Goal: Task Accomplishment & Management: Use online tool/utility

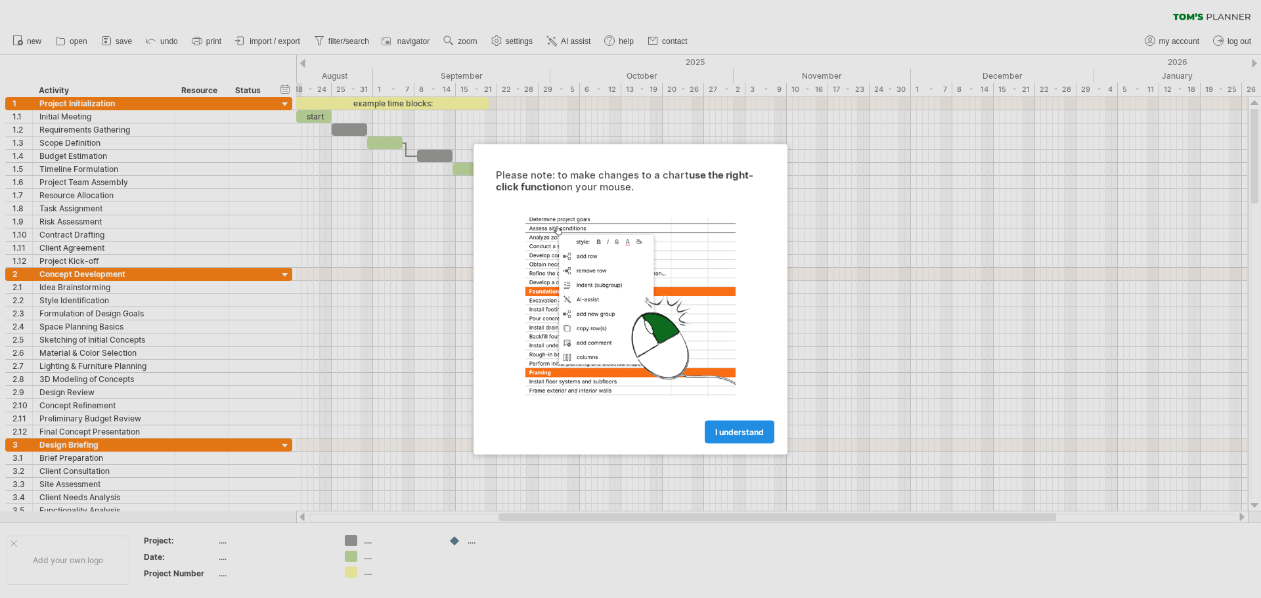
click at [759, 436] on span "I understand" at bounding box center [739, 432] width 49 height 10
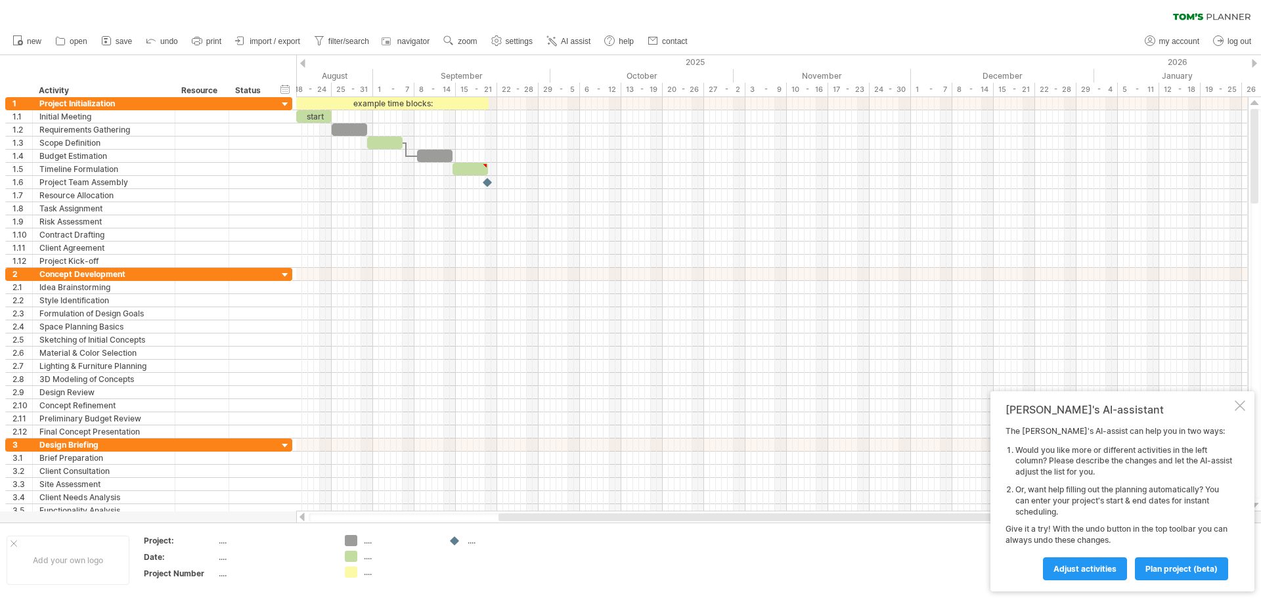
drag, startPoint x: 303, startPoint y: 64, endPoint x: 292, endPoint y: 64, distance: 10.5
click at [292, 64] on div "Trying to reach [DOMAIN_NAME] Connected again... 0% clear filter new 1" at bounding box center [630, 299] width 1261 height 598
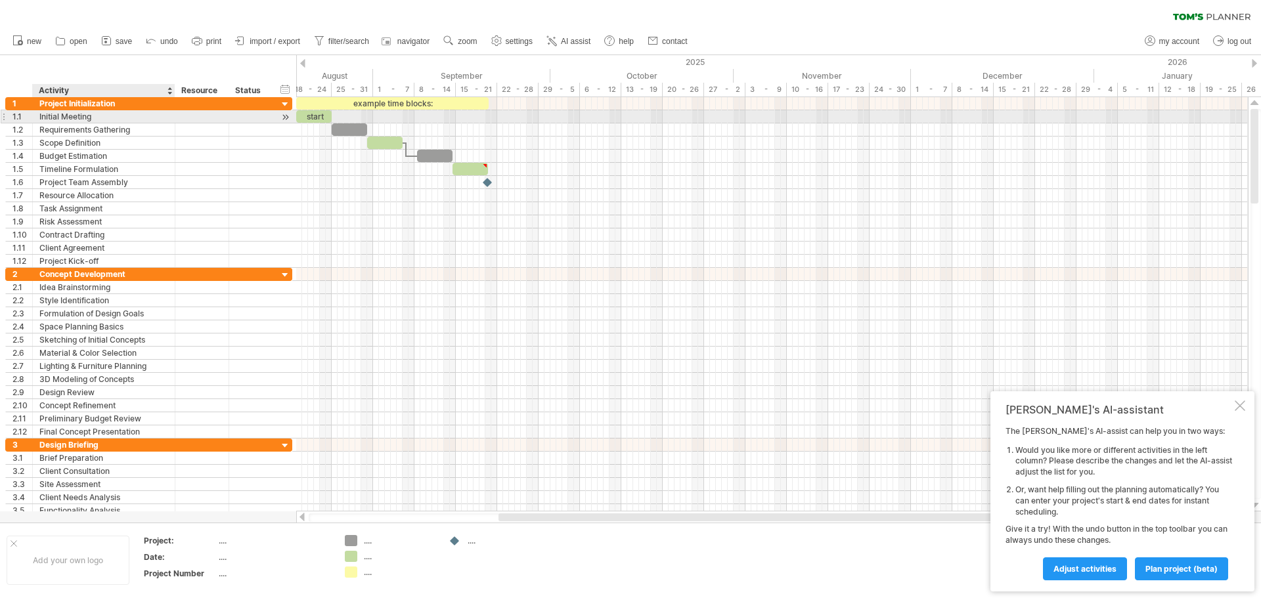
click at [91, 117] on div "Initial Meeting" at bounding box center [103, 116] width 129 height 12
type input "**********"
click at [300, 93] on div "18 - 24" at bounding box center [310, 90] width 41 height 14
click at [284, 86] on div "hide start/end/duration show start/end/duration" at bounding box center [285, 89] width 12 height 14
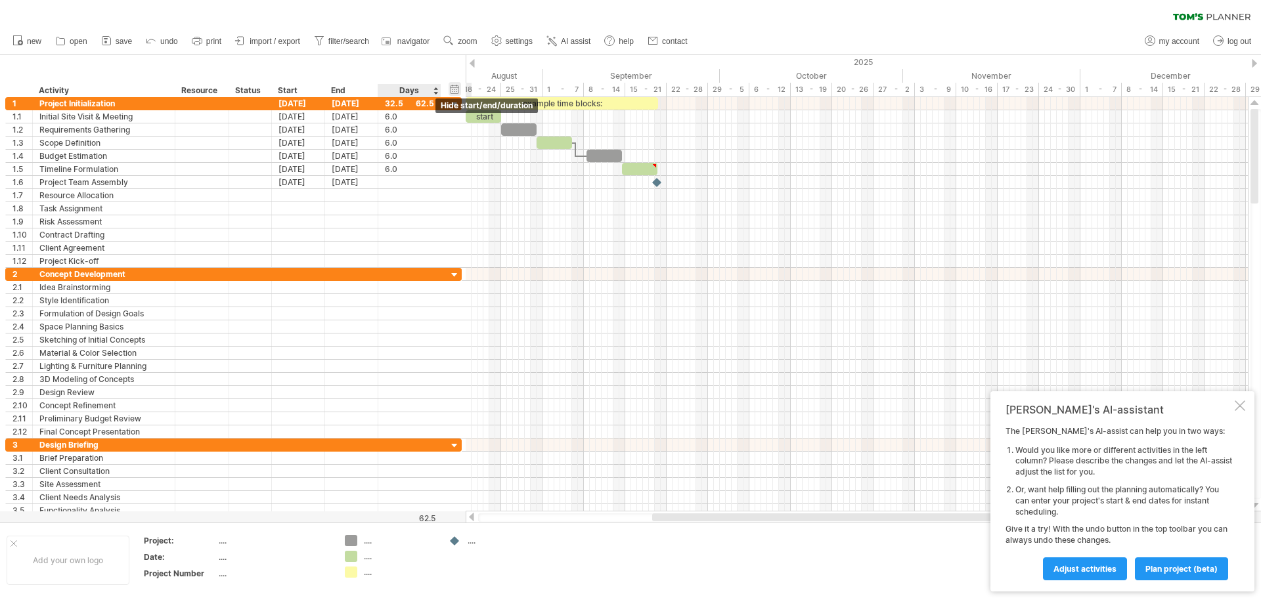
click at [452, 91] on div "hide start/end/duration show start/end/duration" at bounding box center [454, 89] width 12 height 14
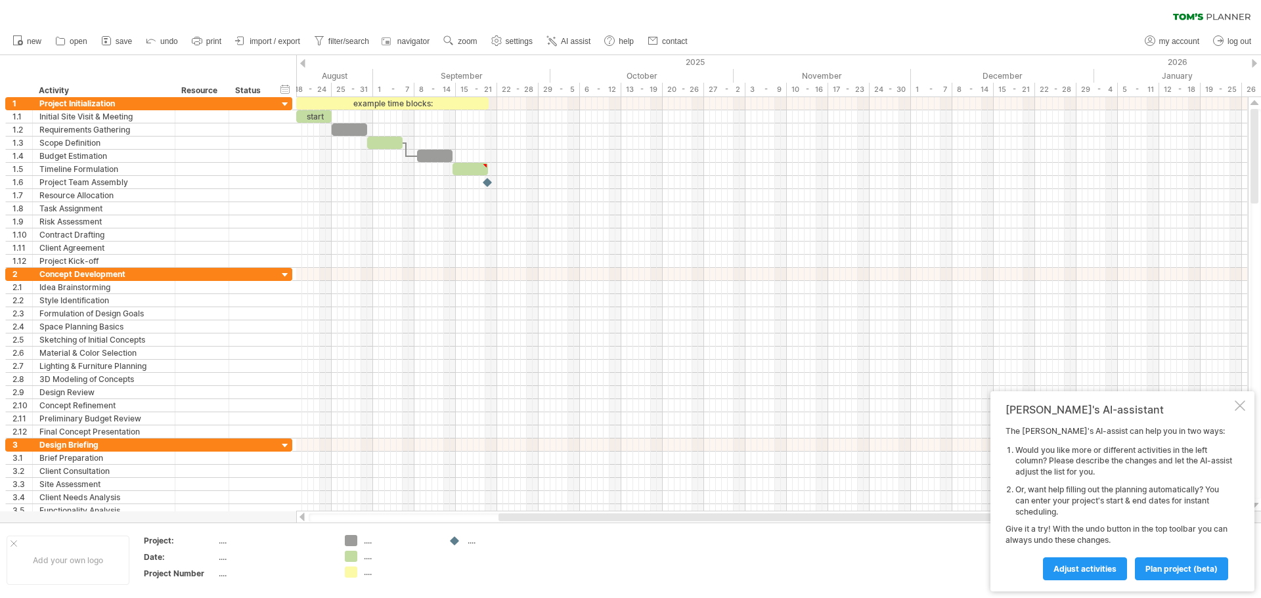
drag, startPoint x: 303, startPoint y: 64, endPoint x: 291, endPoint y: 65, distance: 11.8
click at [291, 65] on div "Trying to reach [DOMAIN_NAME] Connected again... 0% clear filter new 1" at bounding box center [630, 299] width 1261 height 598
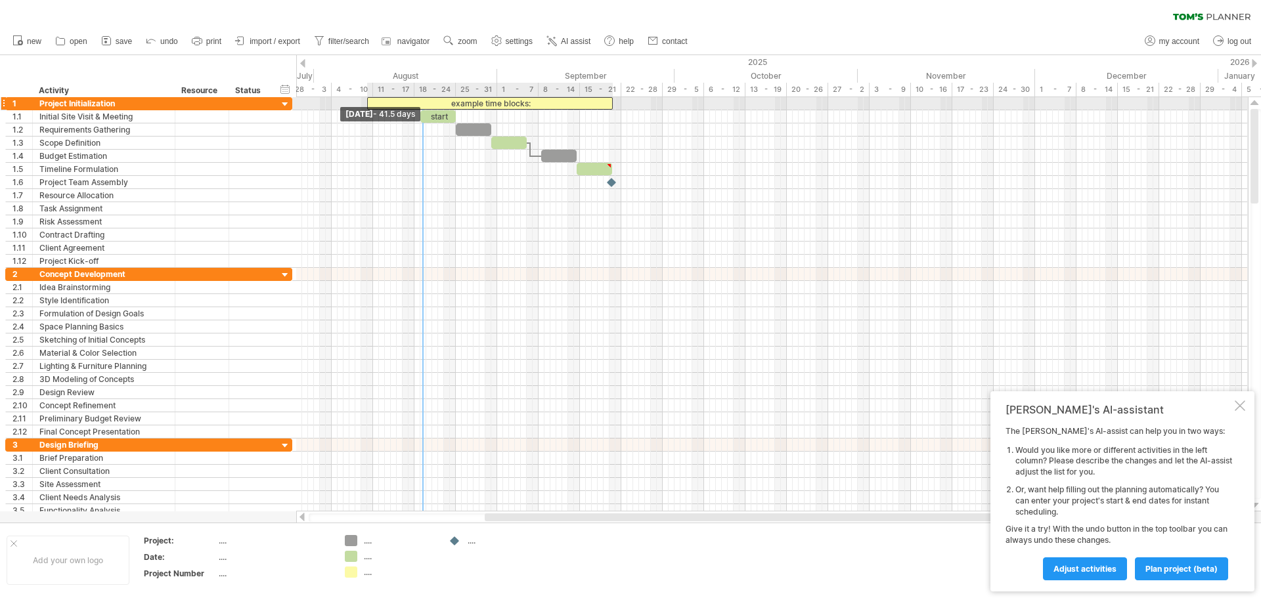
drag, startPoint x: 297, startPoint y: 102, endPoint x: 368, endPoint y: 100, distance: 70.3
click at [368, 100] on span at bounding box center [366, 103] width 5 height 12
drag, startPoint x: 368, startPoint y: 100, endPoint x: 375, endPoint y: 101, distance: 6.6
click at [375, 101] on span at bounding box center [372, 103] width 5 height 12
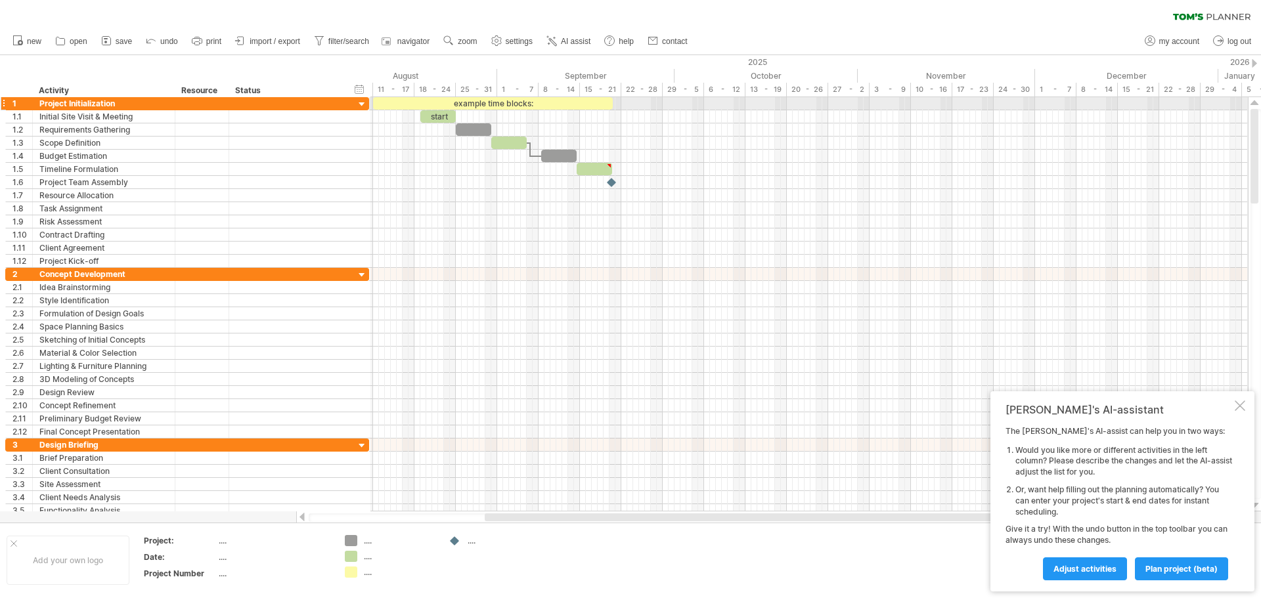
drag, startPoint x: 292, startPoint y: 103, endPoint x: 368, endPoint y: 105, distance: 76.8
click at [368, 105] on div at bounding box center [368, 103] width 4 height 12
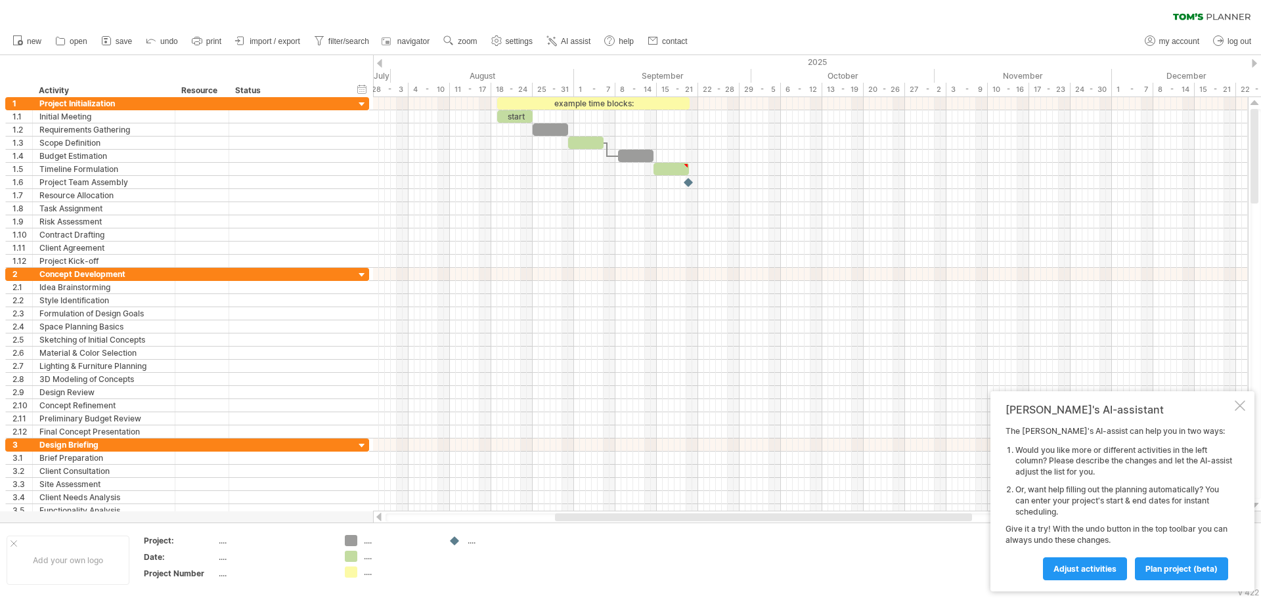
click at [379, 64] on div at bounding box center [379, 63] width 5 height 9
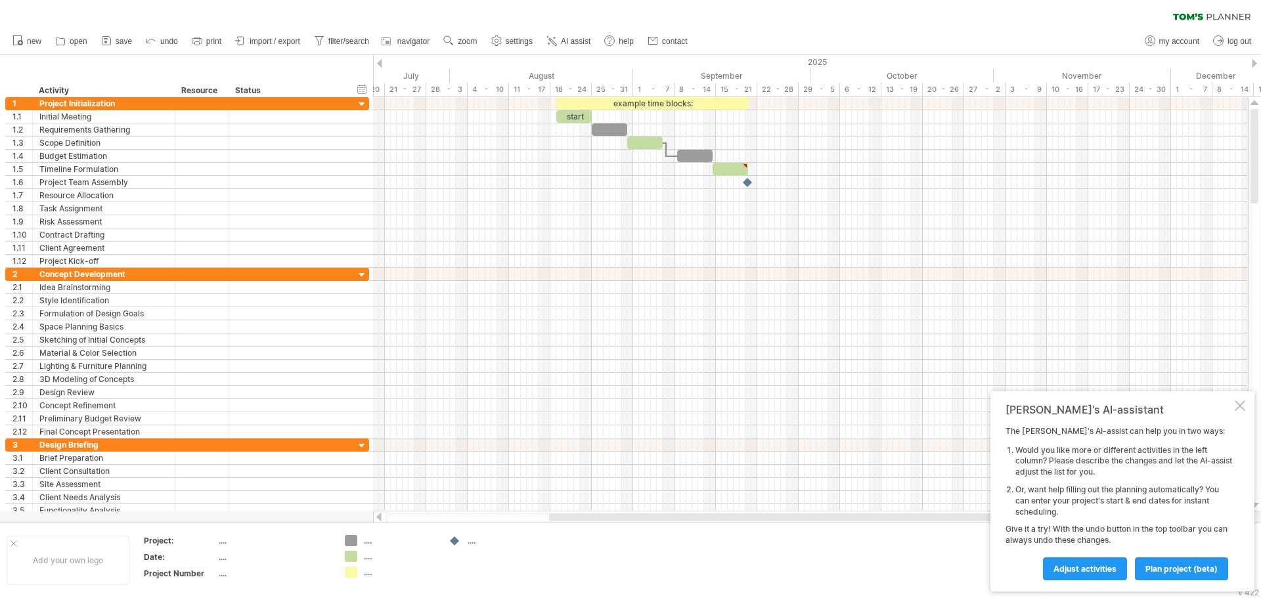
click at [1255, 62] on div at bounding box center [1253, 63] width 5 height 9
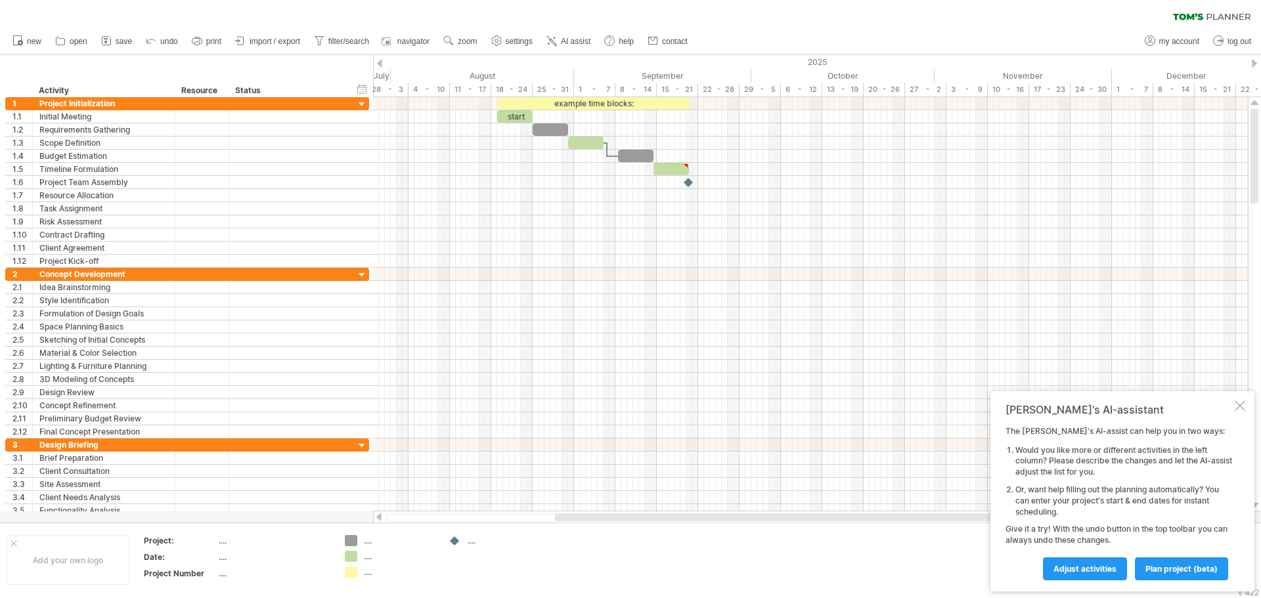
click at [1255, 62] on div at bounding box center [1253, 63] width 5 height 9
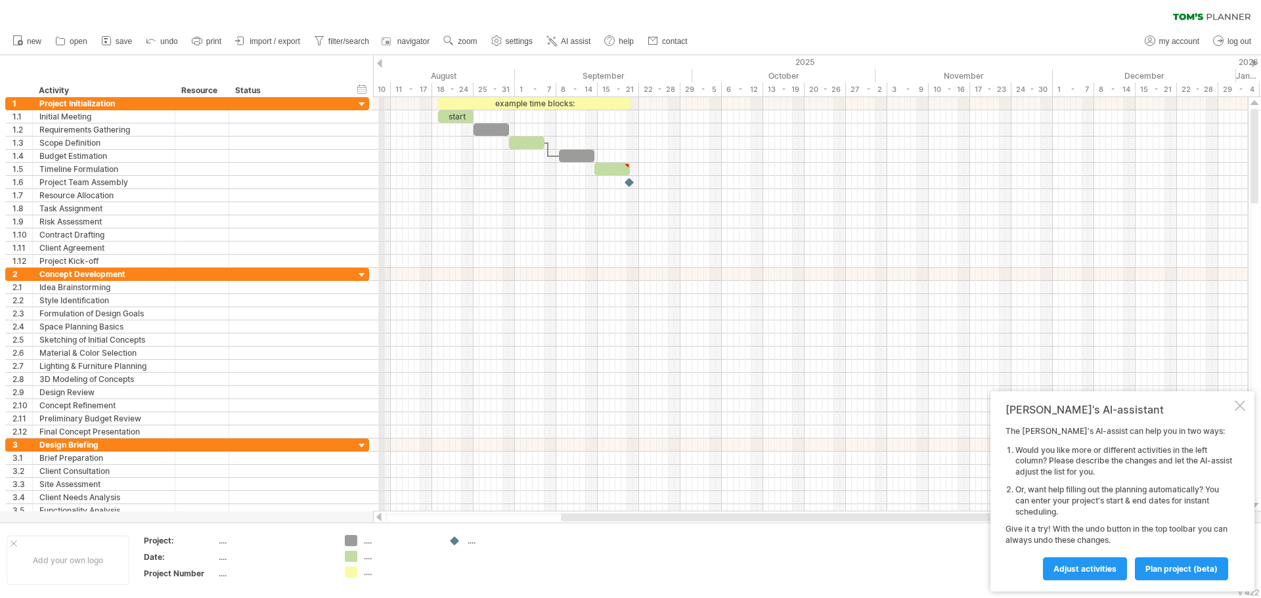
click at [383, 64] on div "2025" at bounding box center [157, 62] width 2157 height 14
click at [379, 62] on div at bounding box center [379, 63] width 5 height 9
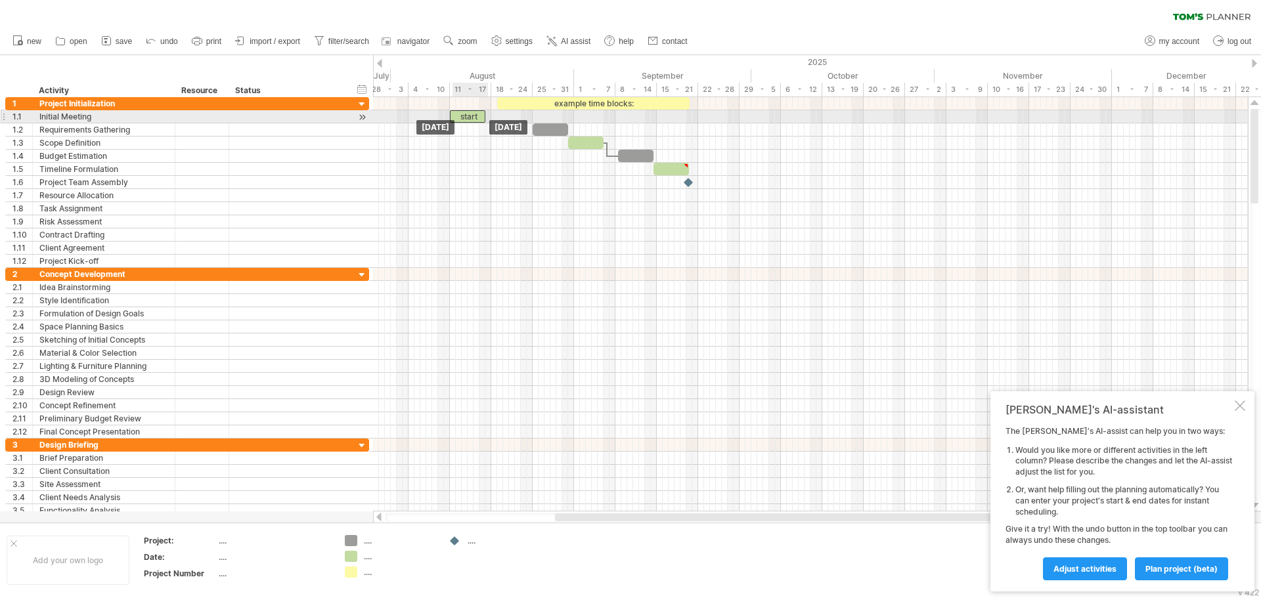
drag, startPoint x: 523, startPoint y: 118, endPoint x: 477, endPoint y: 118, distance: 46.0
click at [477, 118] on div "start" at bounding box center [467, 116] width 35 height 12
drag, startPoint x: 467, startPoint y: 118, endPoint x: 429, endPoint y: 119, distance: 38.1
click at [429, 119] on div "start" at bounding box center [428, 116] width 35 height 12
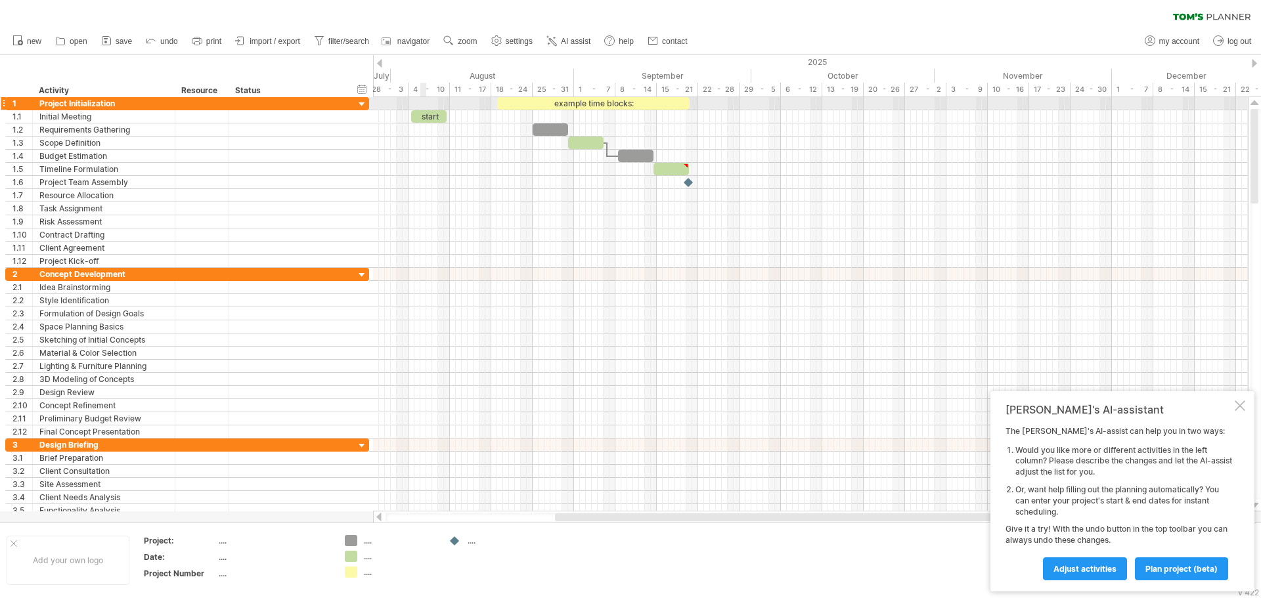
click at [420, 104] on div at bounding box center [810, 103] width 875 height 13
click at [422, 104] on div at bounding box center [810, 103] width 875 height 13
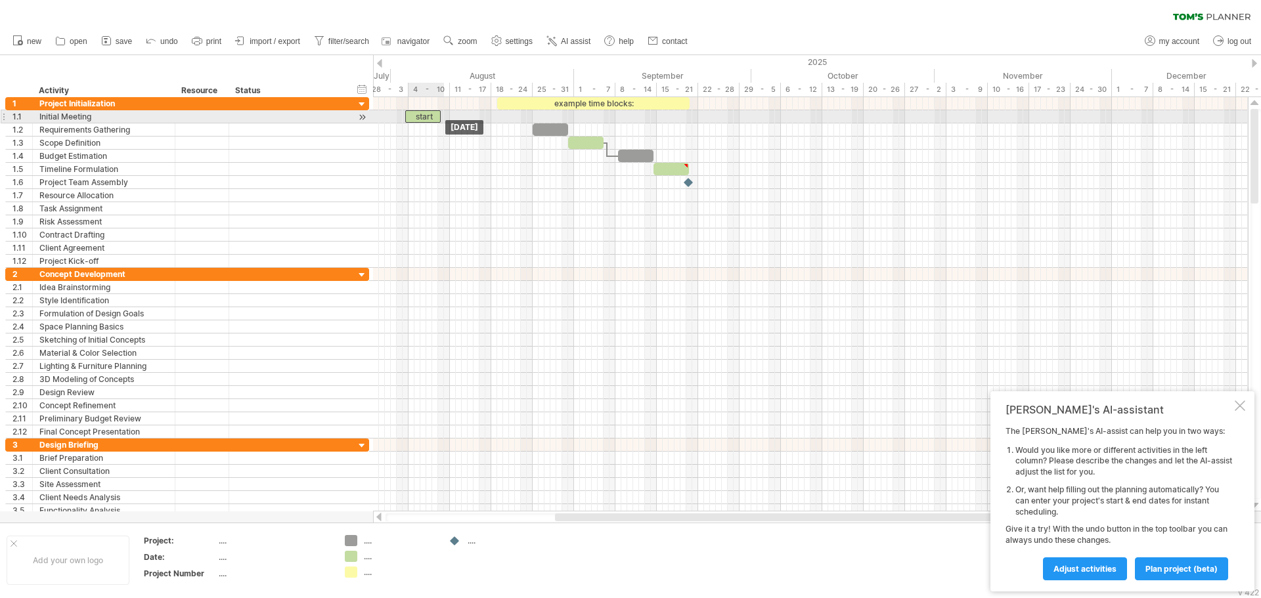
click at [419, 121] on div "example time blocks: start [DATE] [DATE]" at bounding box center [810, 304] width 875 height 414
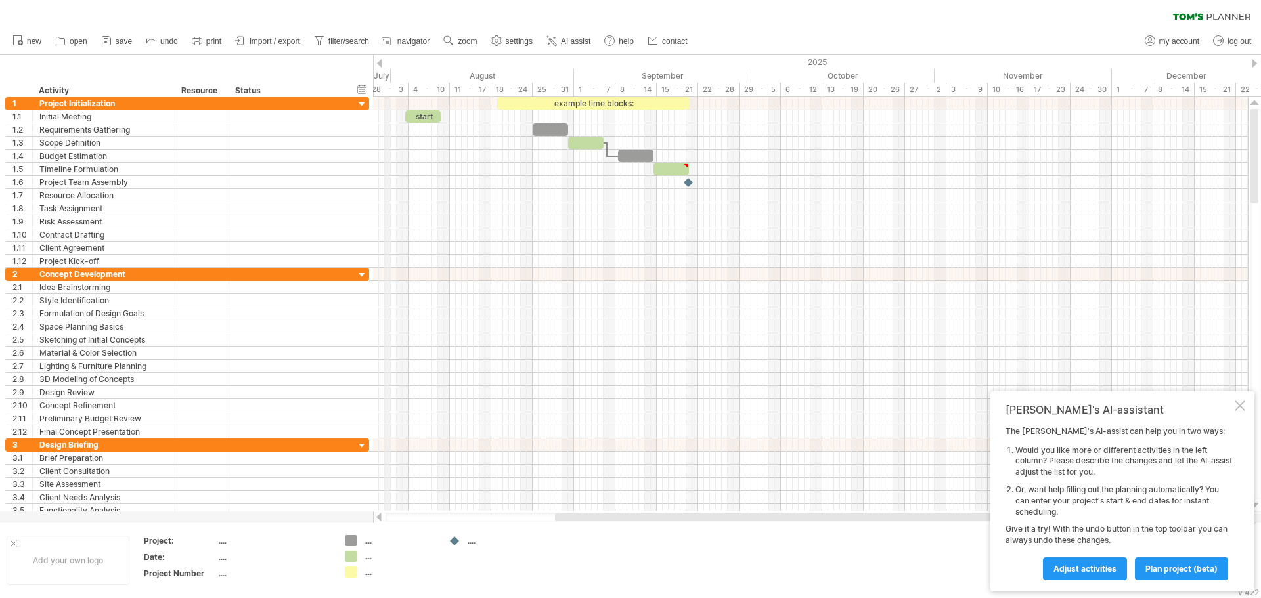
click at [385, 64] on div "2025" at bounding box center [216, 62] width 2157 height 14
click at [377, 65] on div at bounding box center [379, 63] width 5 height 9
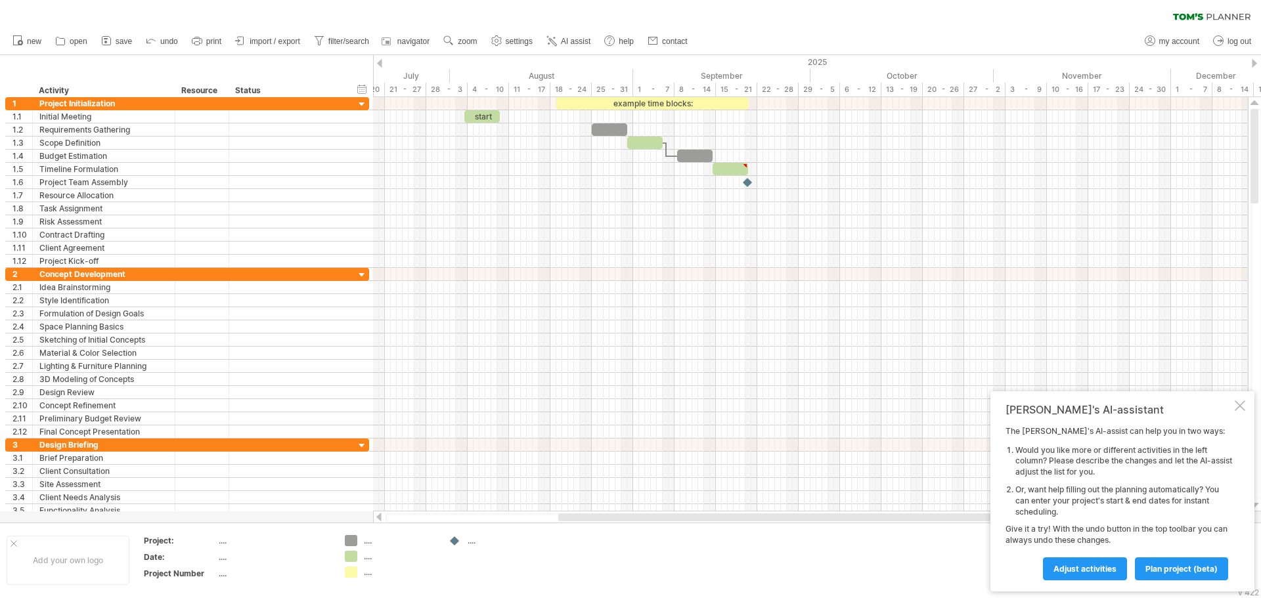
click at [377, 65] on div at bounding box center [379, 63] width 5 height 9
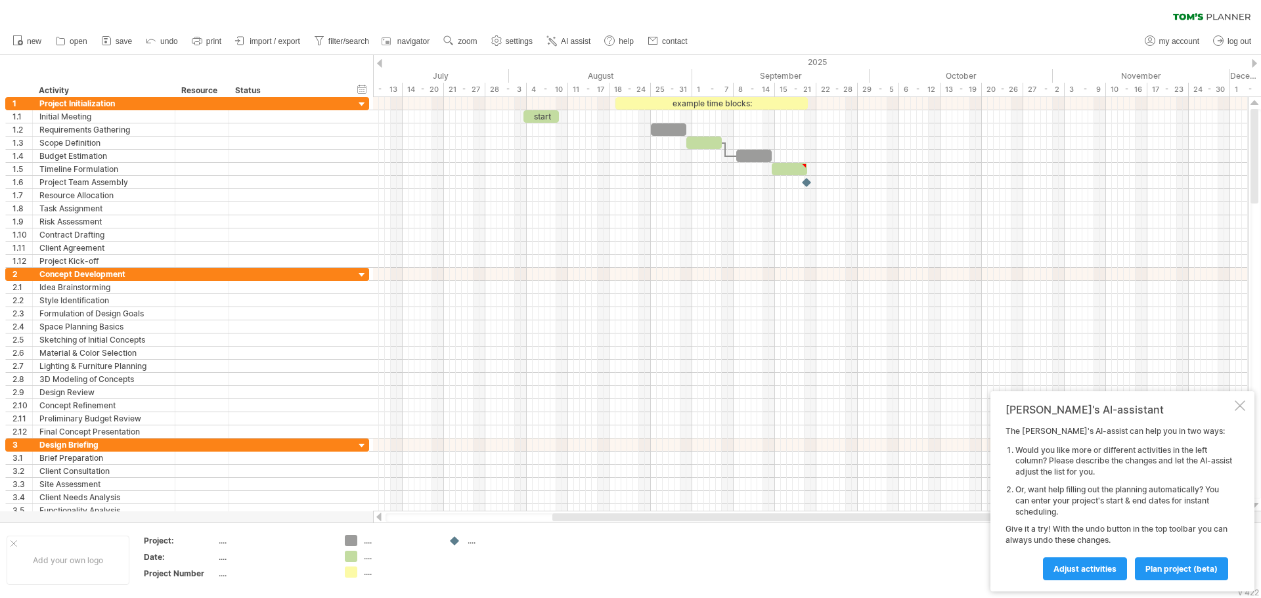
click at [1251, 64] on div at bounding box center [1253, 63] width 5 height 9
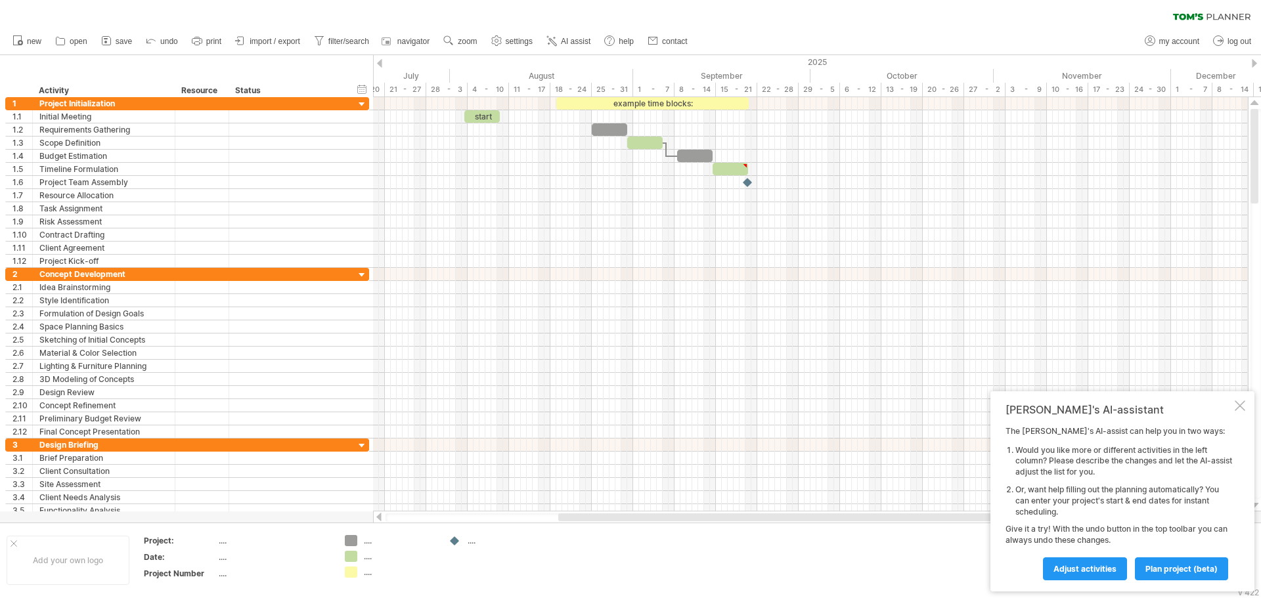
click at [1251, 64] on div at bounding box center [1253, 63] width 5 height 9
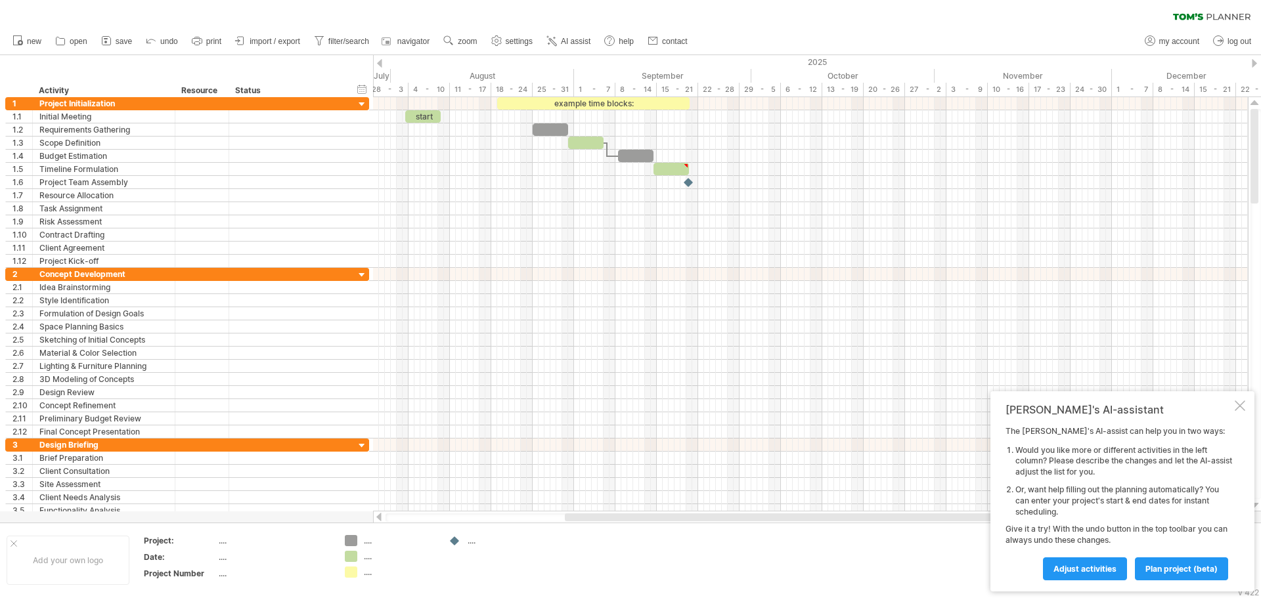
click at [1251, 64] on div at bounding box center [1253, 63] width 5 height 9
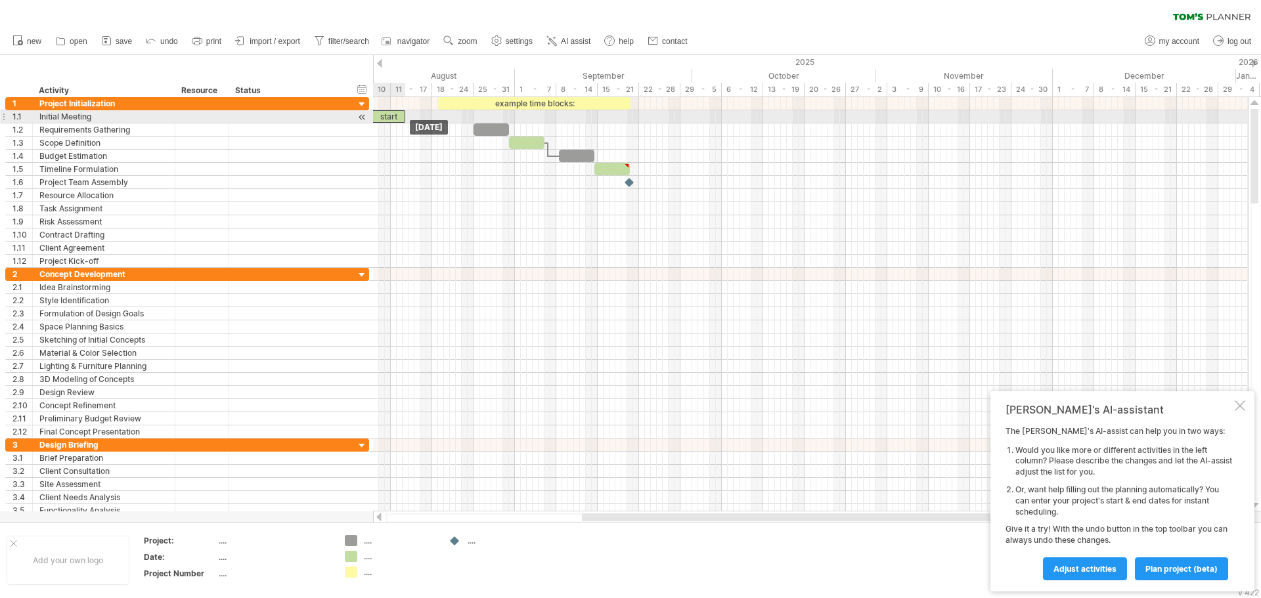
drag, startPoint x: 376, startPoint y: 114, endPoint x: 400, endPoint y: 118, distance: 24.0
click at [400, 118] on div "start" at bounding box center [387, 116] width 35 height 12
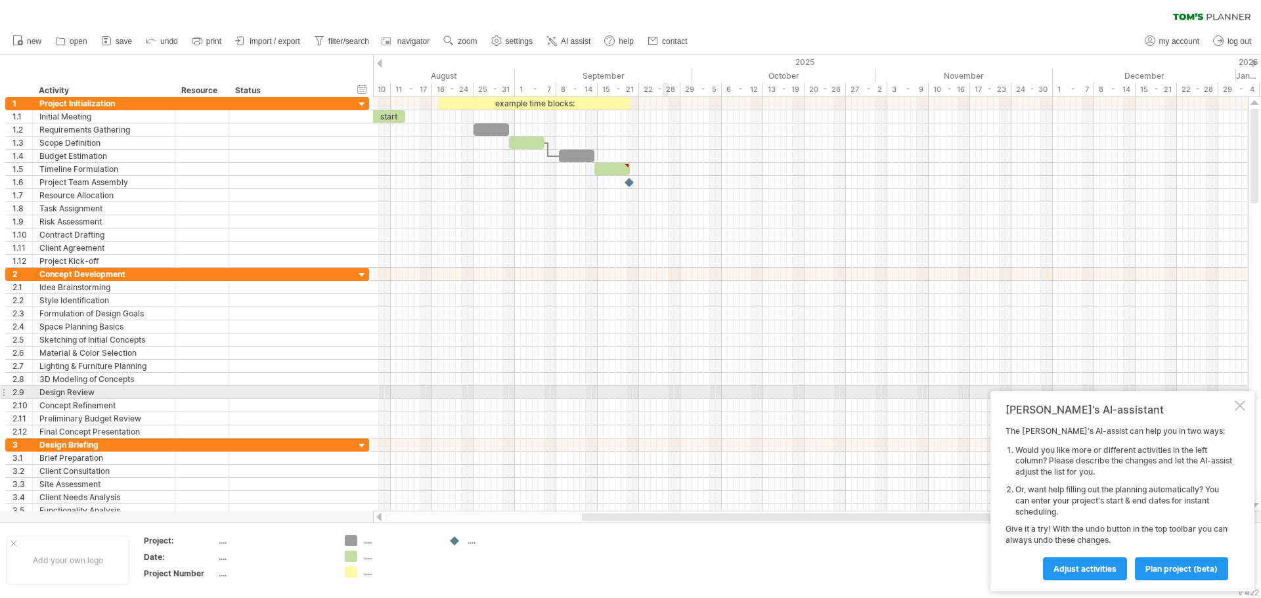
click at [663, 395] on div at bounding box center [810, 392] width 875 height 13
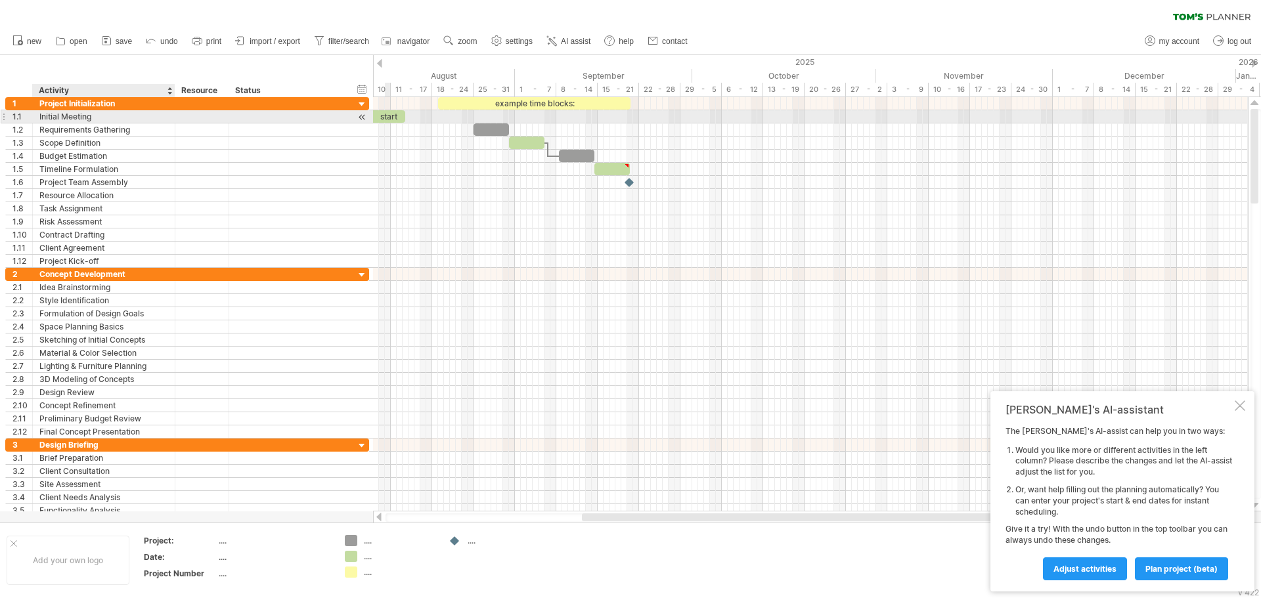
click at [119, 113] on div "Initial Meeting" at bounding box center [103, 116] width 129 height 12
drag, startPoint x: 390, startPoint y: 118, endPoint x: 399, endPoint y: 118, distance: 9.2
click at [399, 118] on div "start" at bounding box center [396, 116] width 35 height 12
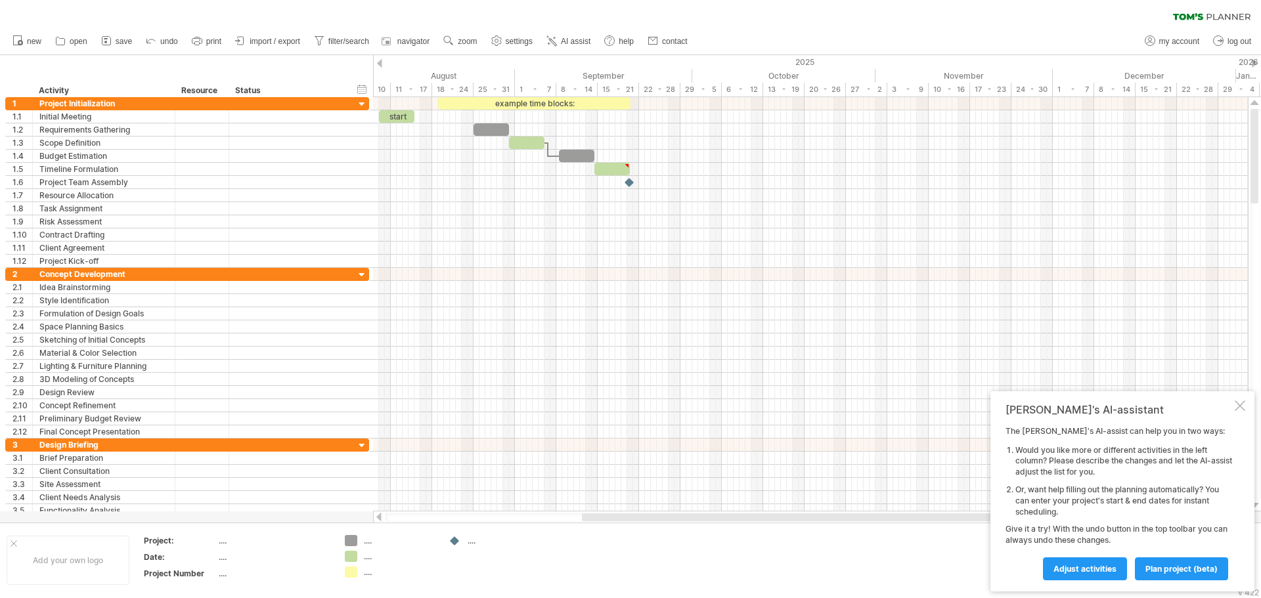
click at [1253, 66] on div at bounding box center [1253, 63] width 5 height 9
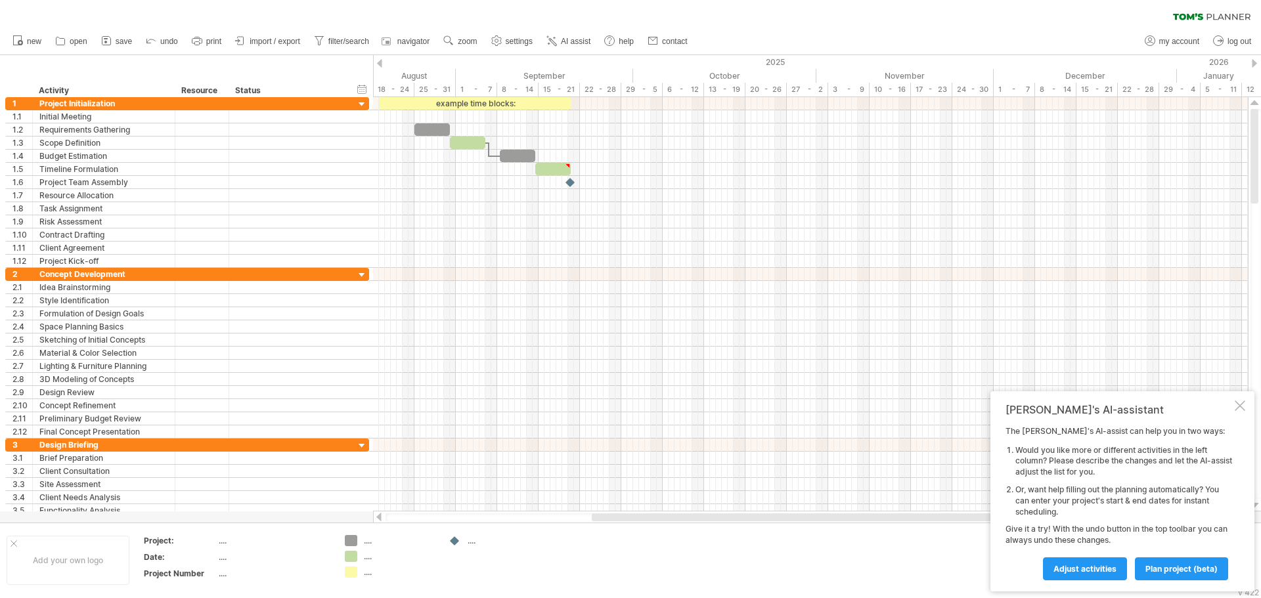
click at [378, 66] on div at bounding box center [379, 63] width 5 height 9
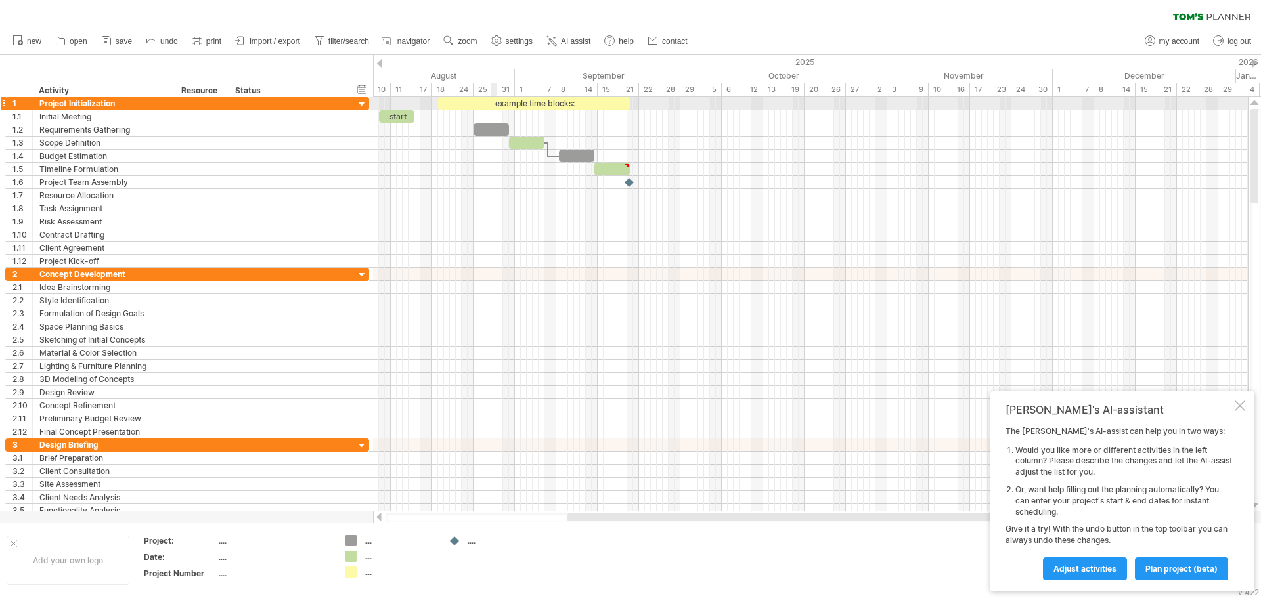
click at [493, 104] on div "example time blocks:" at bounding box center [534, 103] width 192 height 12
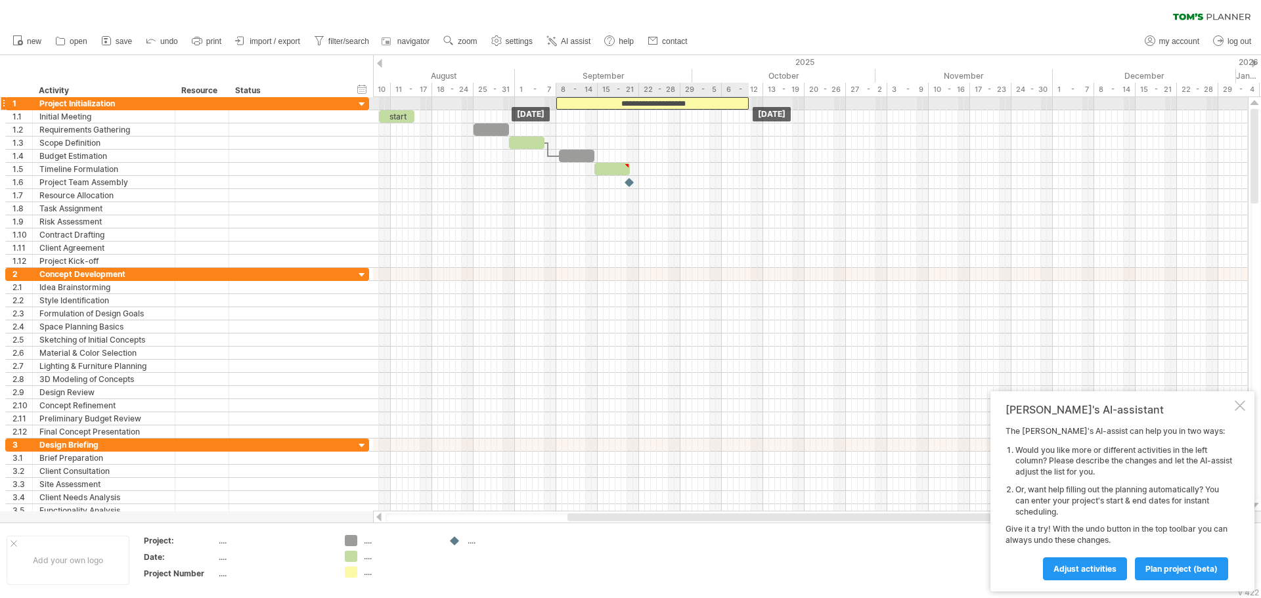
drag, startPoint x: 494, startPoint y: 104, endPoint x: 612, endPoint y: 107, distance: 117.6
click at [612, 107] on div "**********" at bounding box center [652, 103] width 192 height 12
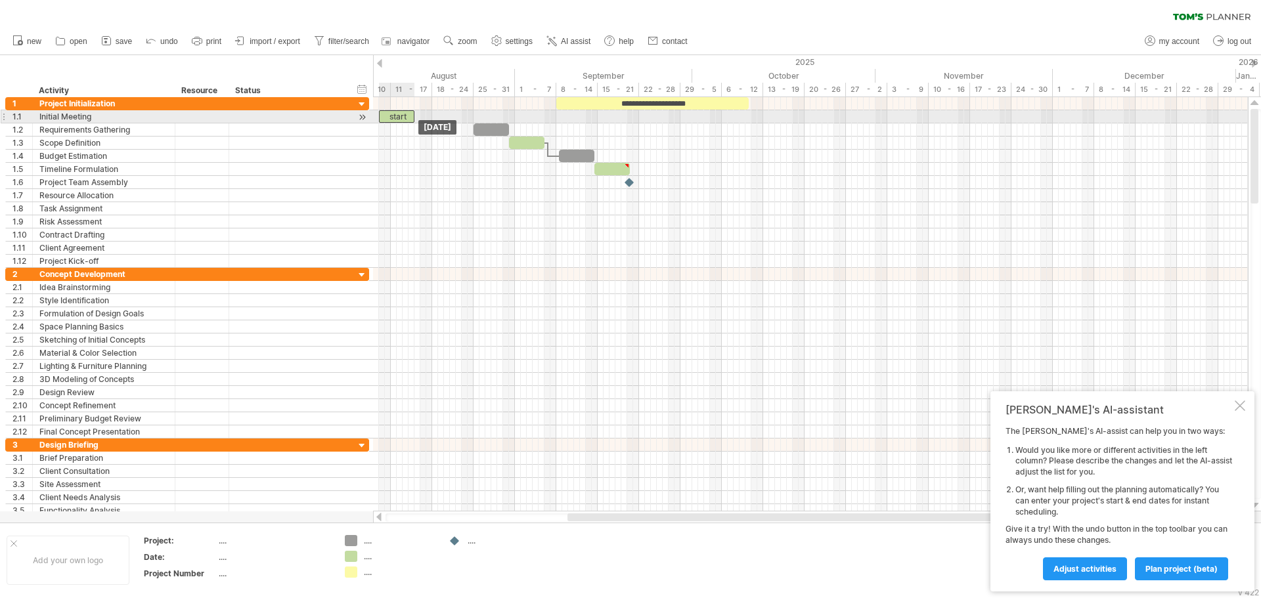
click at [398, 123] on div "**********" at bounding box center [810, 304] width 875 height 414
click at [398, 115] on div "start" at bounding box center [396, 116] width 35 height 12
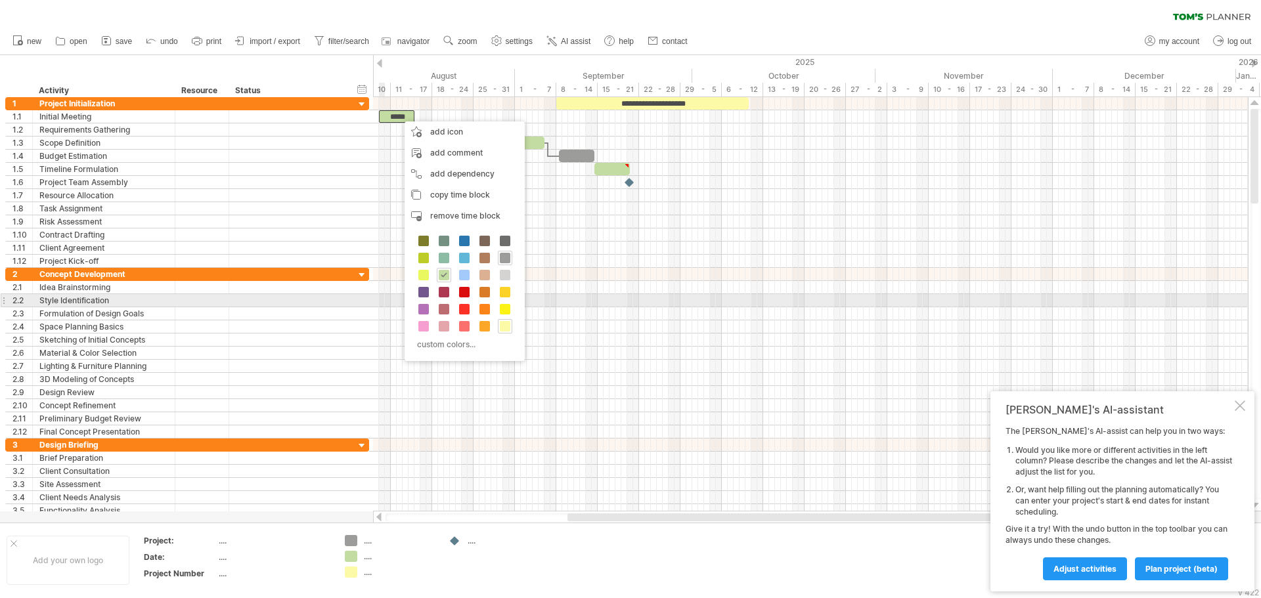
click at [307, 303] on div at bounding box center [289, 300] width 106 height 12
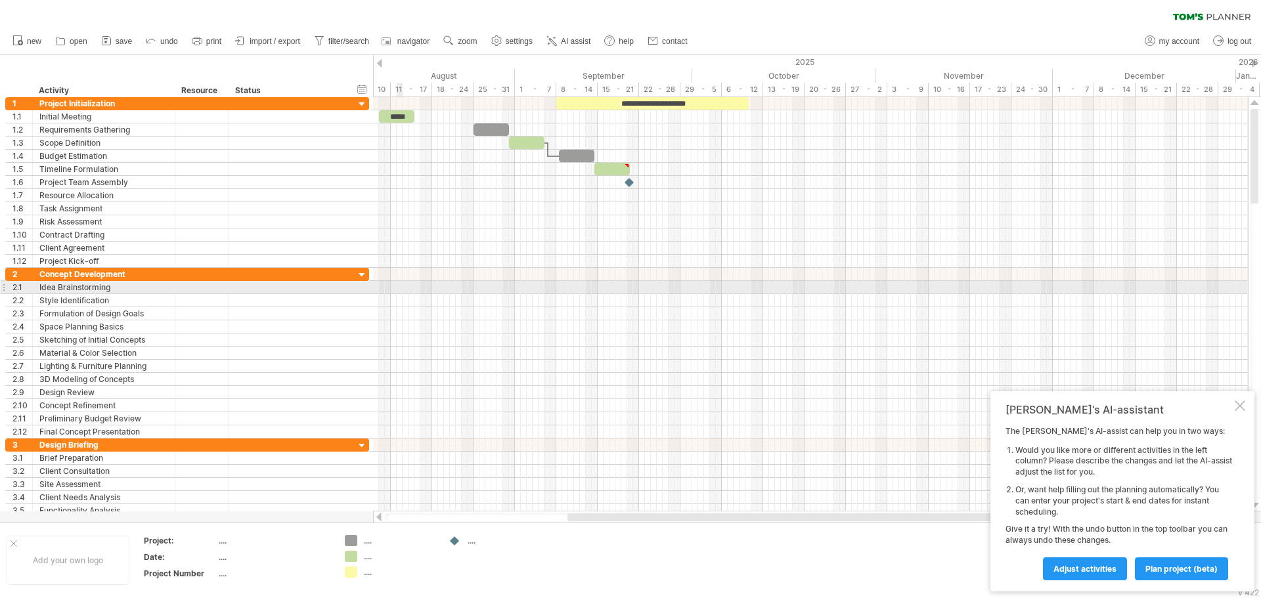
click at [397, 288] on div at bounding box center [810, 287] width 875 height 13
click at [402, 288] on div at bounding box center [810, 287] width 875 height 13
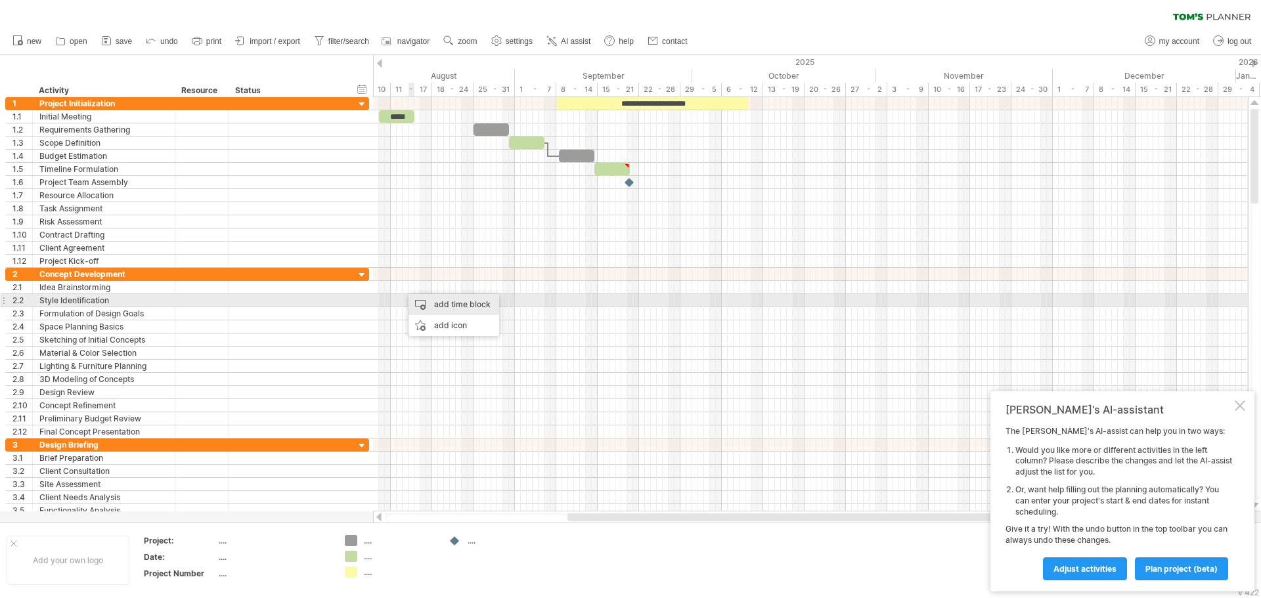
click at [444, 305] on div "add time block" at bounding box center [453, 304] width 91 height 21
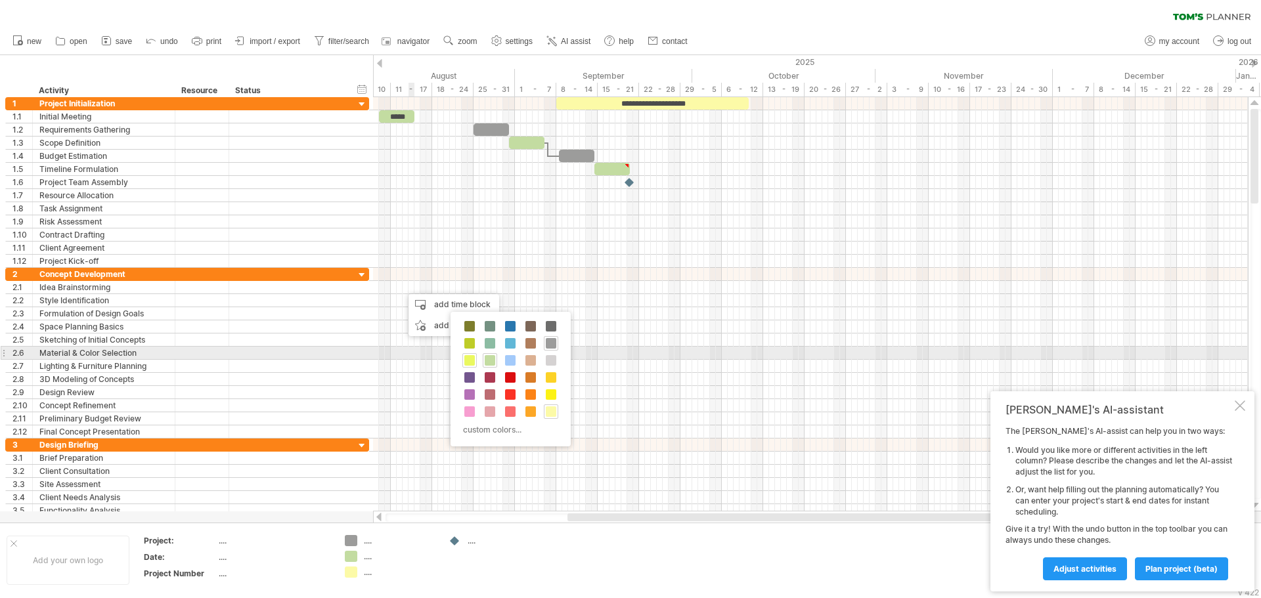
click at [469, 356] on span at bounding box center [469, 360] width 11 height 11
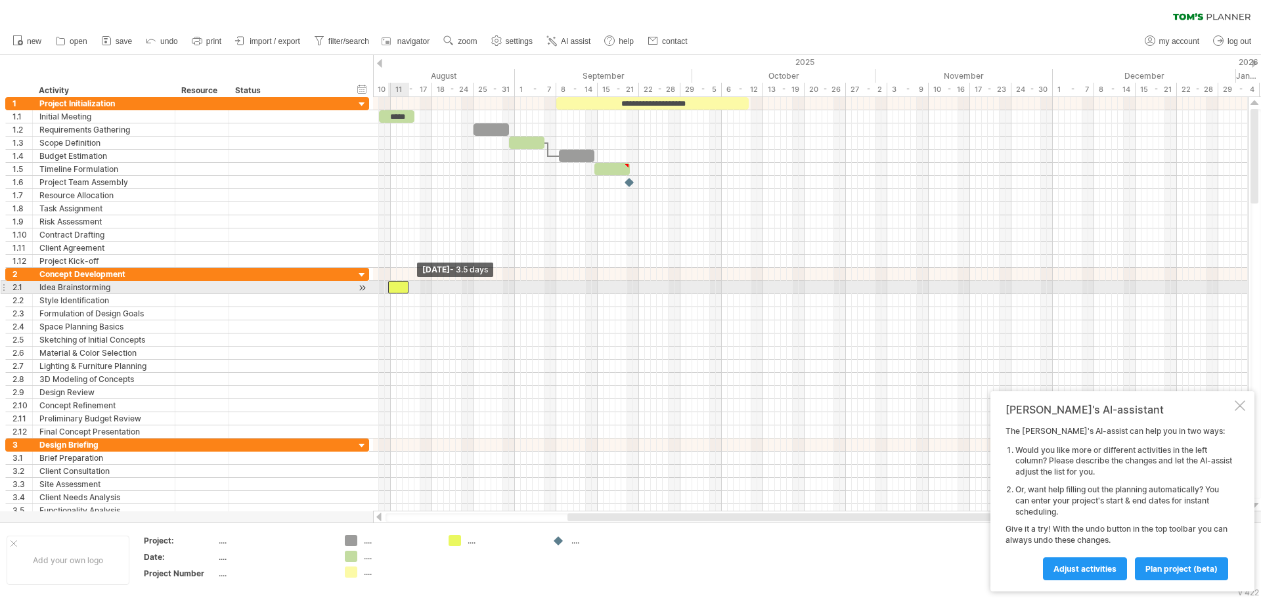
drag, startPoint x: 403, startPoint y: 290, endPoint x: 389, endPoint y: 288, distance: 14.6
click at [389, 288] on span at bounding box center [387, 287] width 5 height 12
drag, startPoint x: 396, startPoint y: 286, endPoint x: 420, endPoint y: 288, distance: 23.7
click at [420, 288] on div at bounding box center [421, 287] width 21 height 12
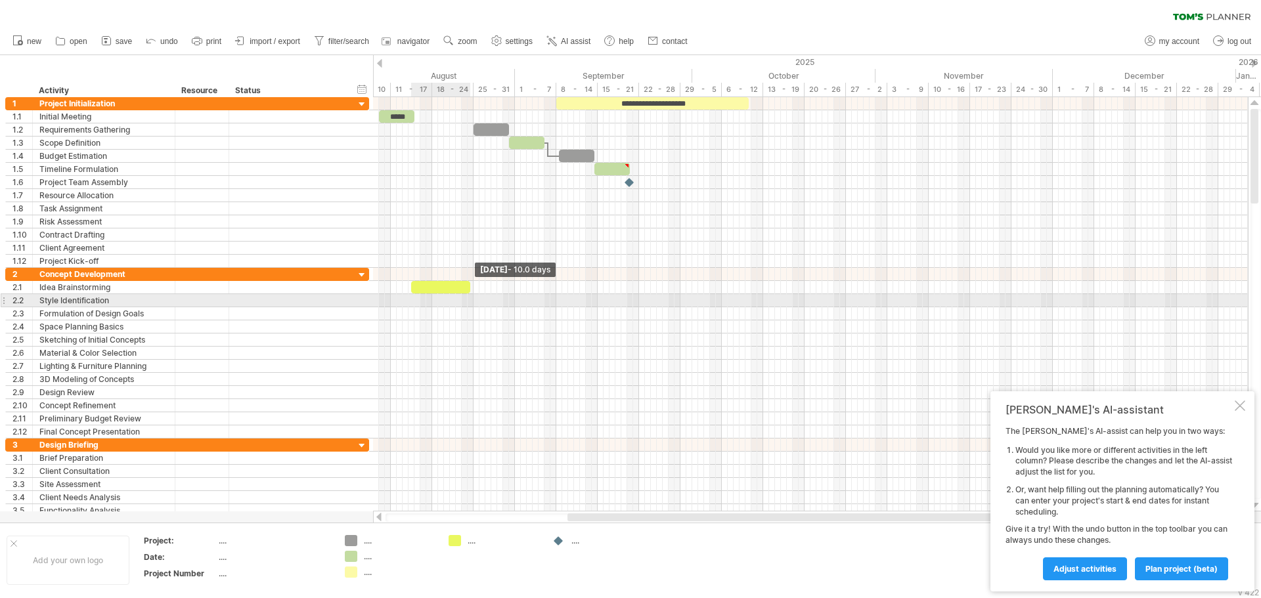
drag, startPoint x: 431, startPoint y: 289, endPoint x: 470, endPoint y: 296, distance: 39.4
click at [470, 296] on div "**********" at bounding box center [810, 304] width 875 height 414
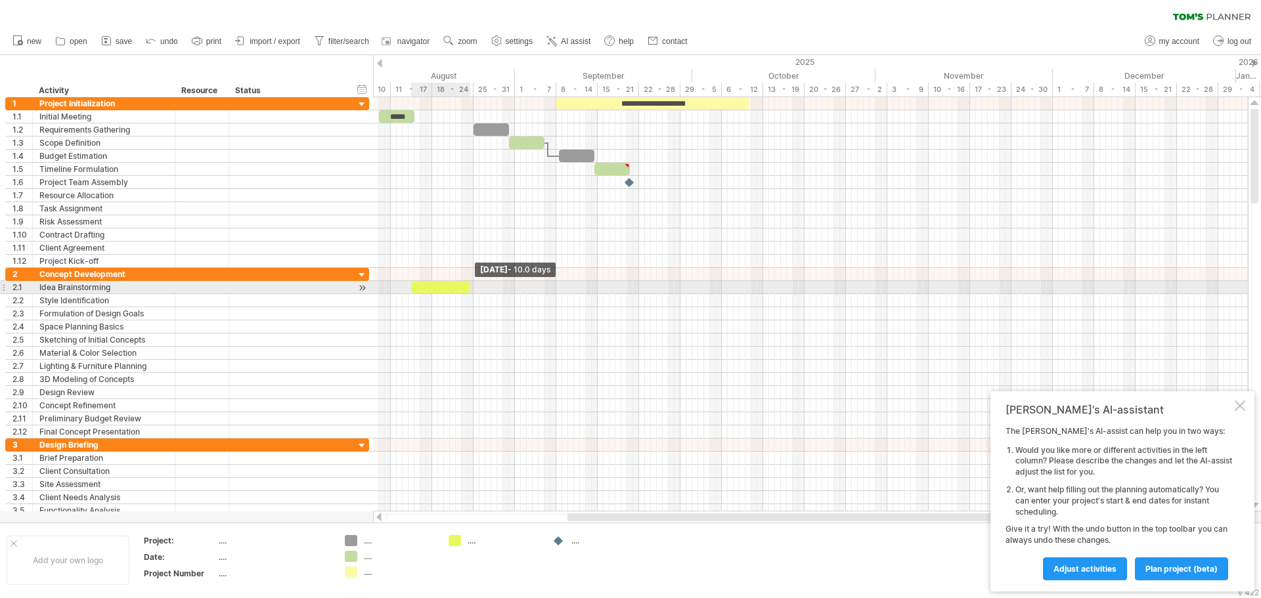
click at [468, 290] on span at bounding box center [469, 287] width 5 height 12
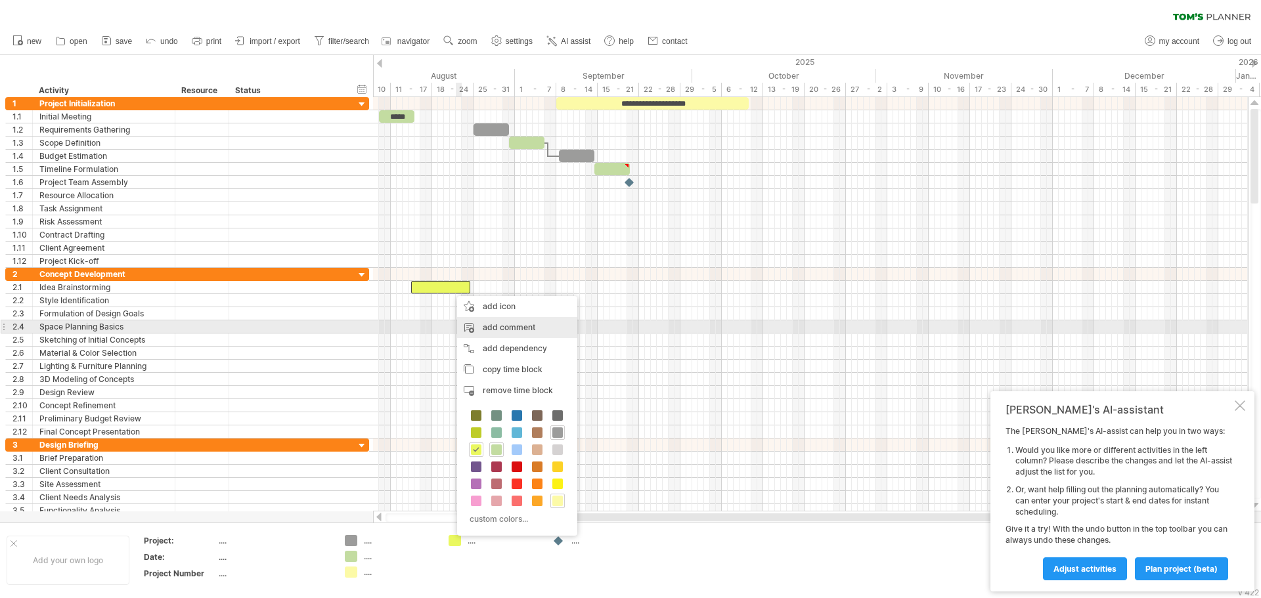
click at [505, 332] on div "add comment" at bounding box center [517, 327] width 120 height 21
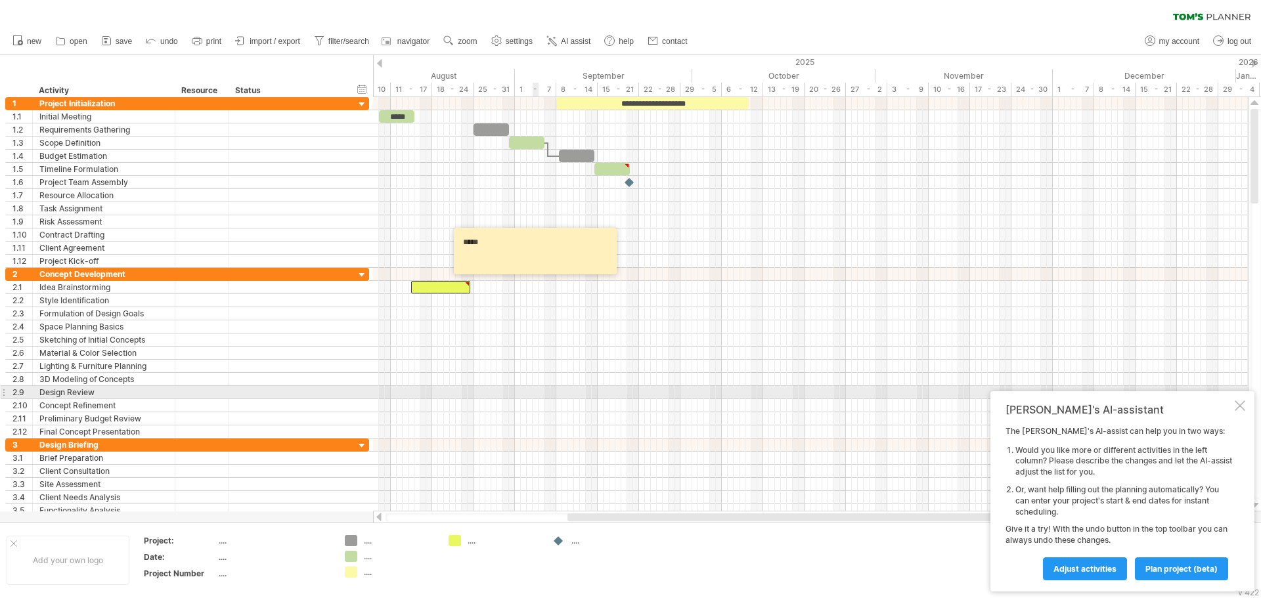
type textarea "*****"
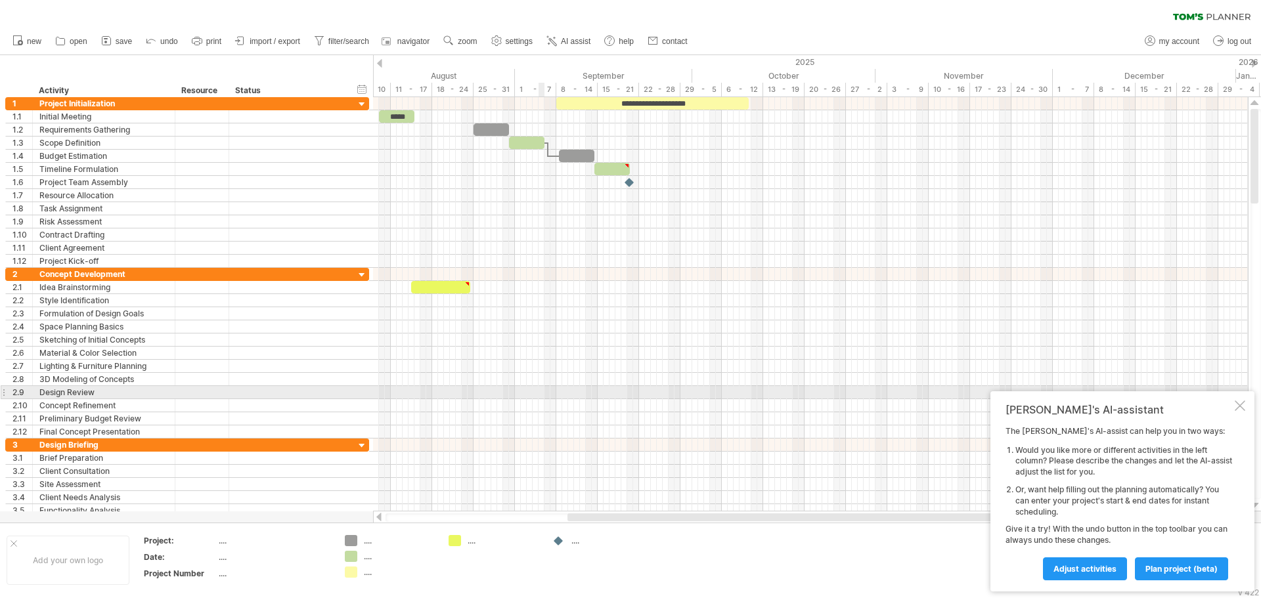
click at [542, 387] on div at bounding box center [810, 392] width 875 height 13
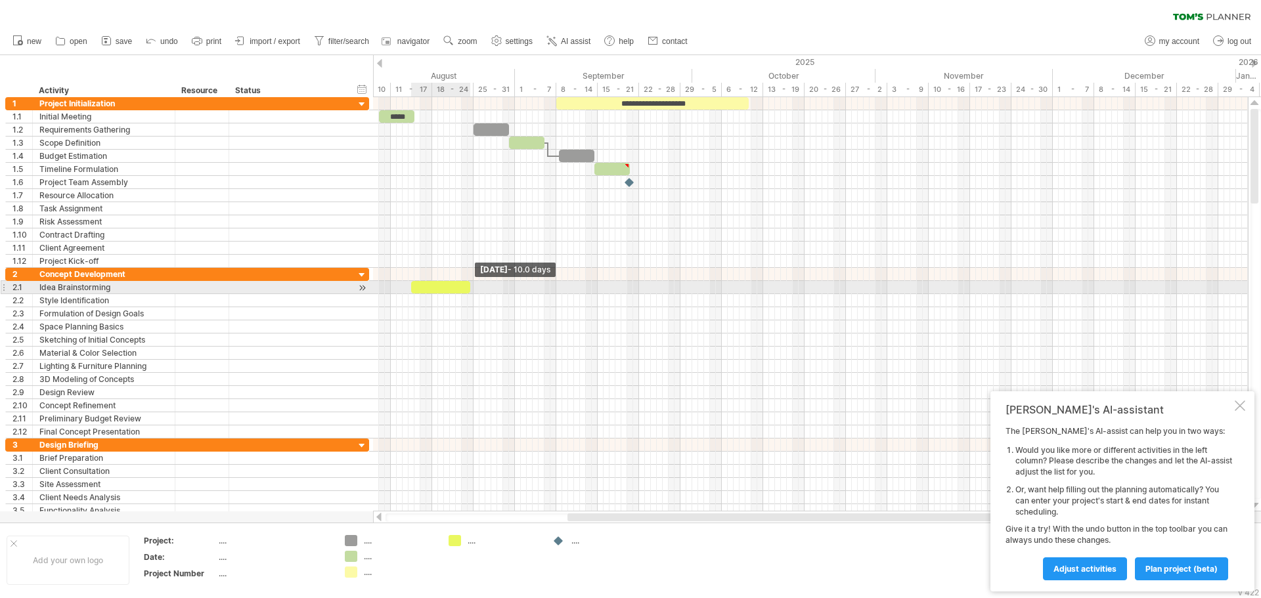
drag, startPoint x: 431, startPoint y: 288, endPoint x: 468, endPoint y: 290, distance: 37.4
click at [468, 290] on span at bounding box center [469, 287] width 5 height 12
click at [442, 288] on div at bounding box center [440, 287] width 59 height 12
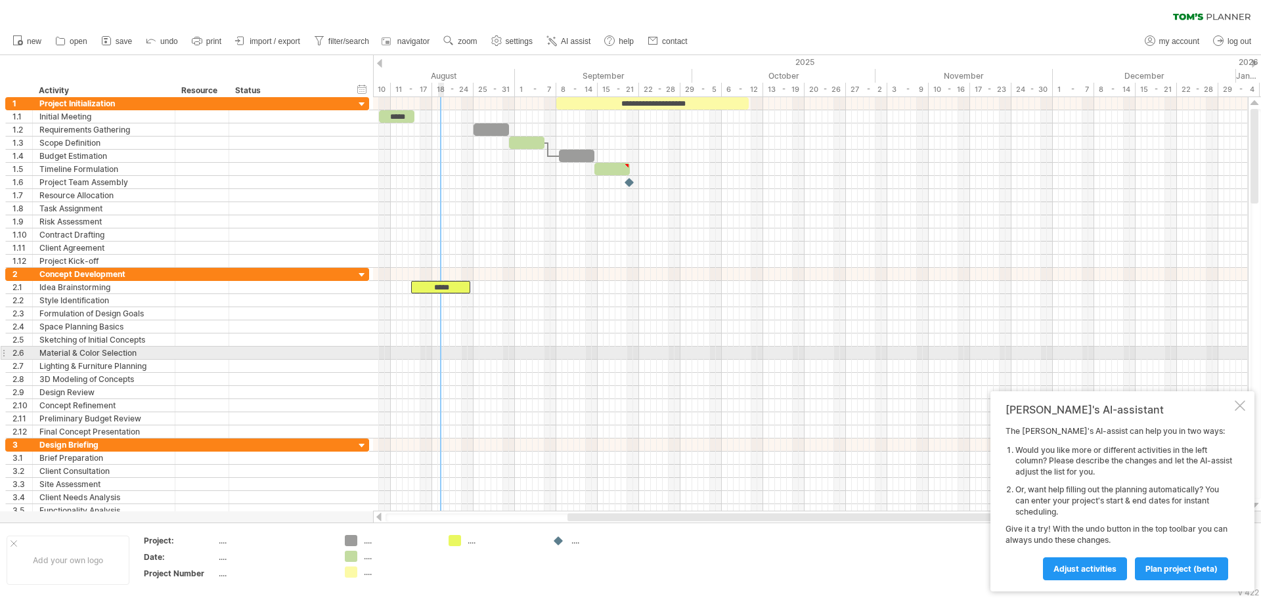
click at [439, 353] on div at bounding box center [810, 353] width 875 height 13
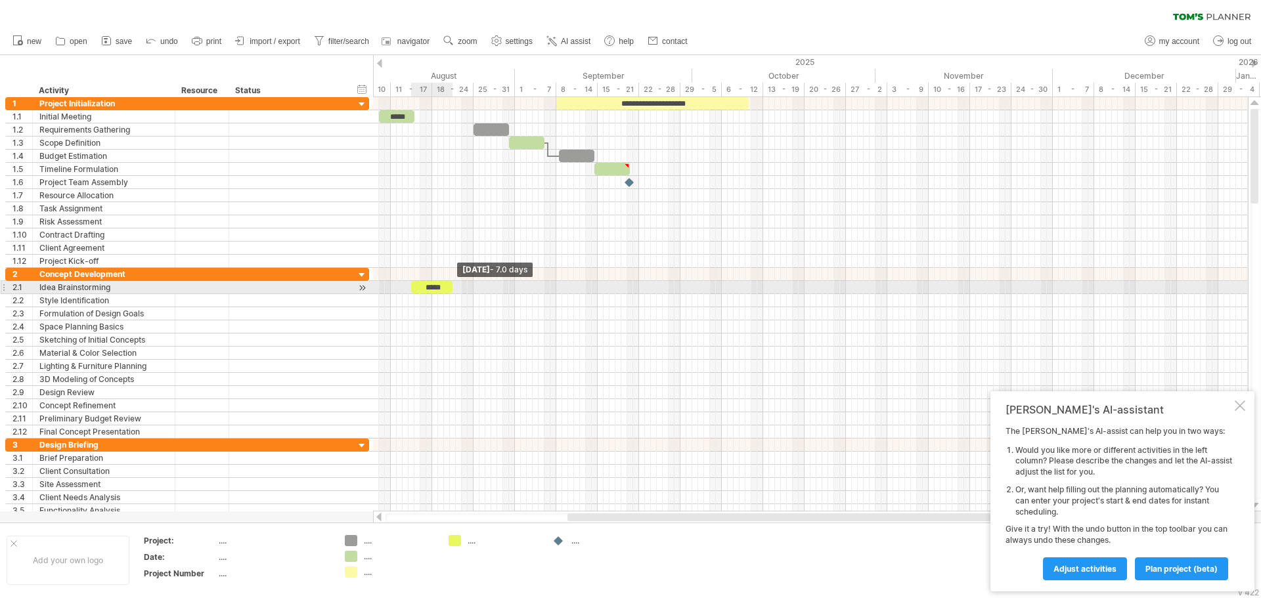
drag, startPoint x: 471, startPoint y: 288, endPoint x: 452, endPoint y: 290, distance: 19.2
click at [452, 290] on span at bounding box center [452, 287] width 5 height 12
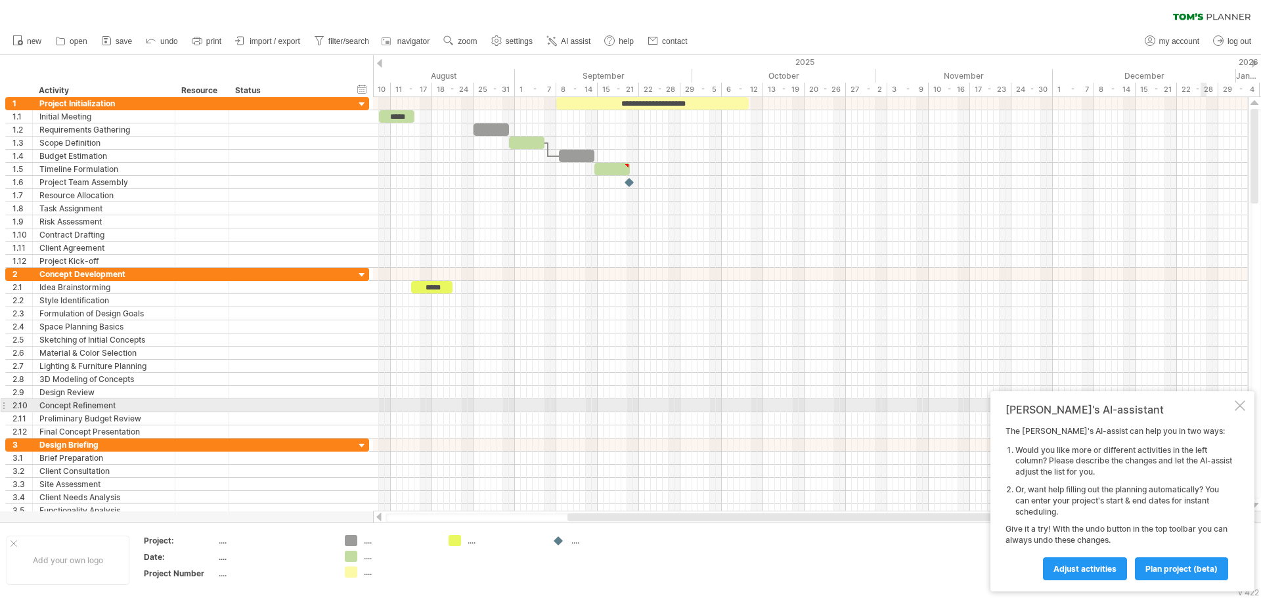
click at [1236, 408] on div at bounding box center [1239, 406] width 11 height 11
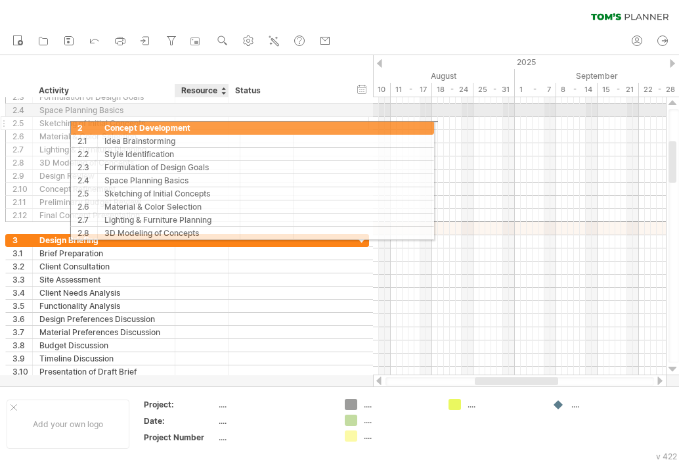
drag, startPoint x: 149, startPoint y: 273, endPoint x: 212, endPoint y: 125, distance: 160.6
click at [212, 125] on div "**********" at bounding box center [187, 156] width 364 height 131
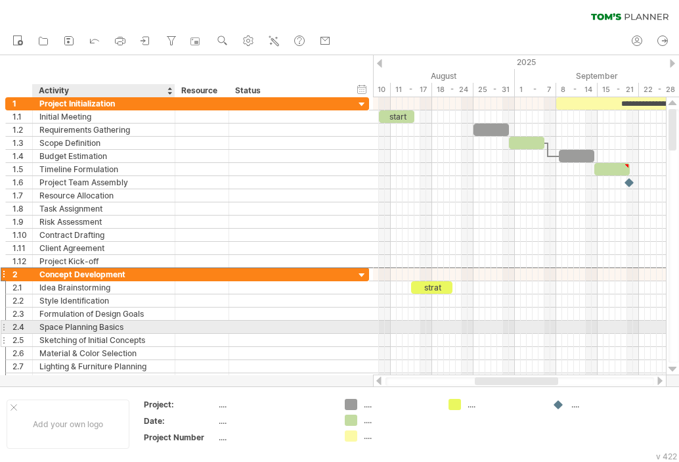
drag, startPoint x: 7, startPoint y: 276, endPoint x: 97, endPoint y: 334, distance: 106.4
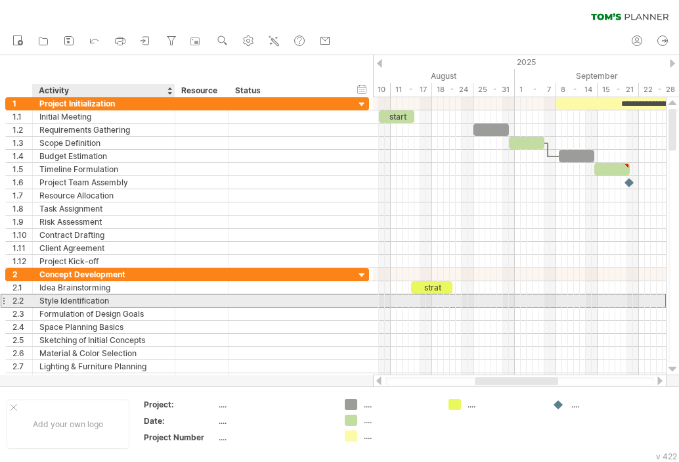
click at [82, 303] on div "Style Identification" at bounding box center [103, 300] width 129 height 12
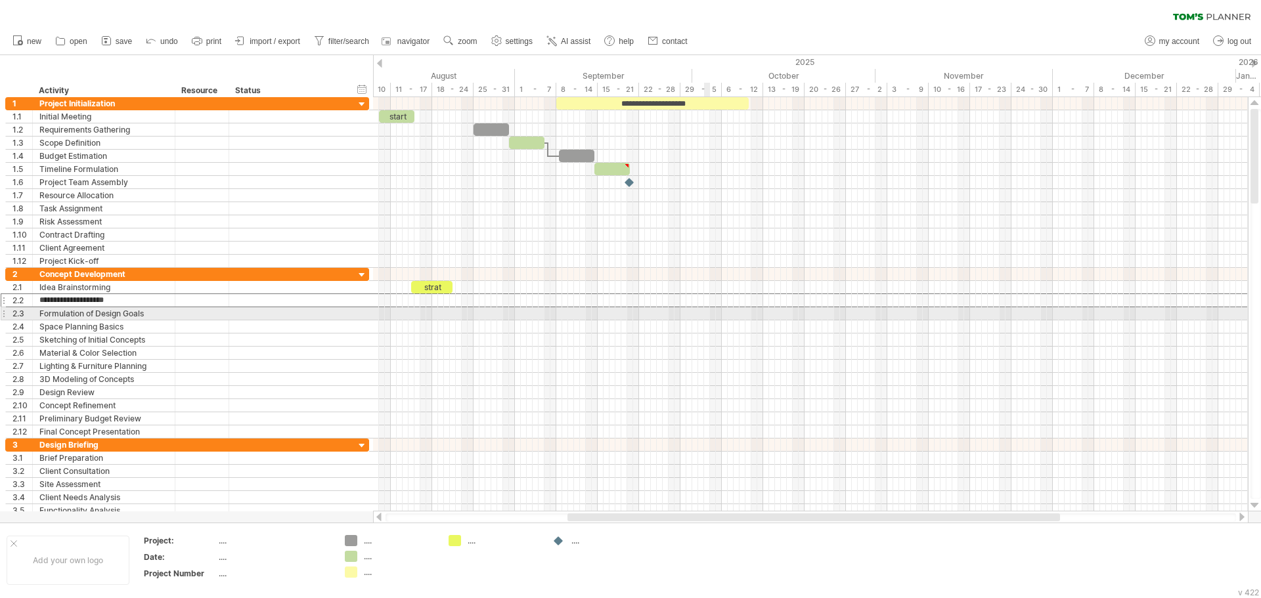
click at [706, 315] on div at bounding box center [810, 313] width 875 height 13
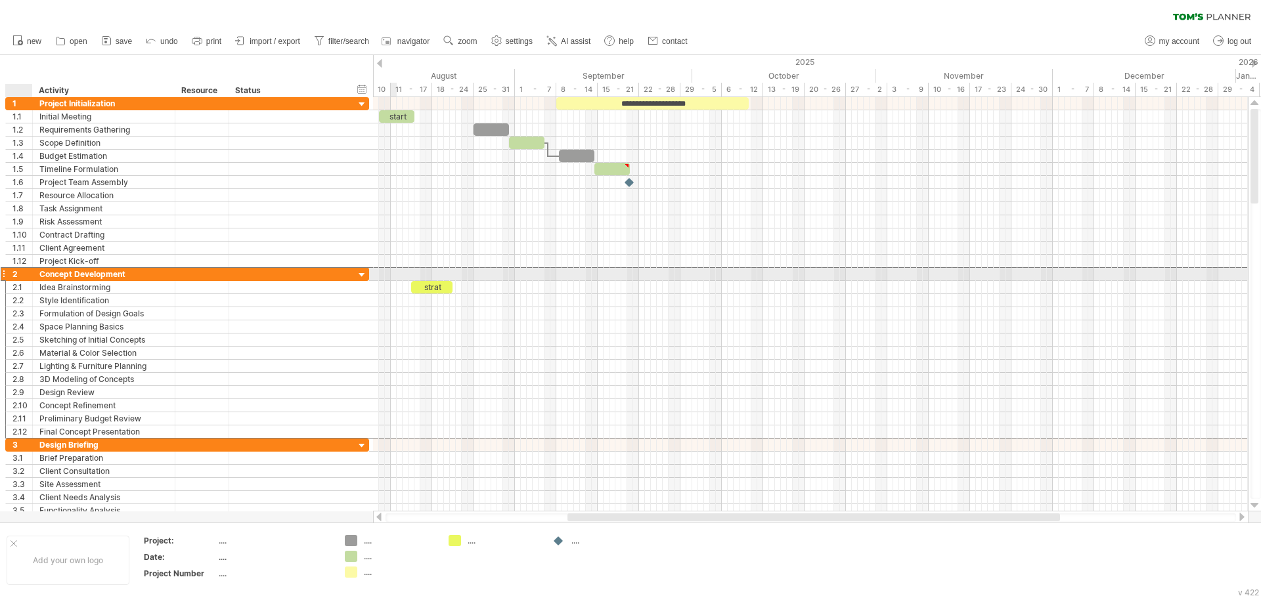
click at [16, 276] on div "2" at bounding box center [22, 274] width 20 height 12
click at [366, 276] on div at bounding box center [362, 275] width 12 height 12
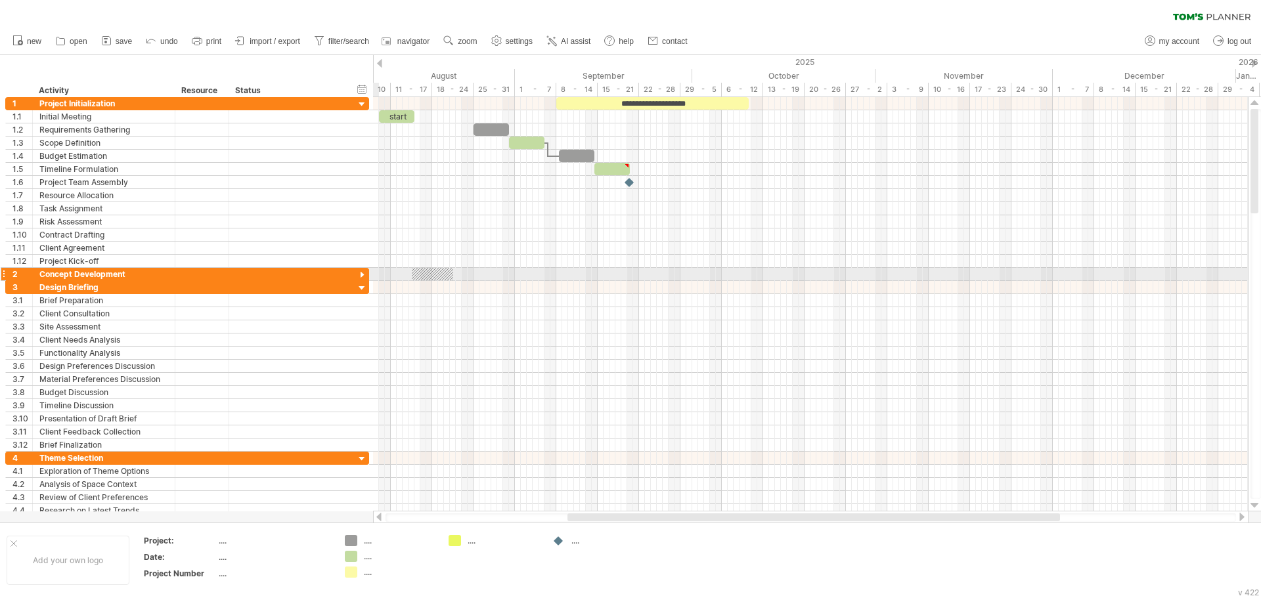
click at [366, 276] on div at bounding box center [362, 275] width 12 height 12
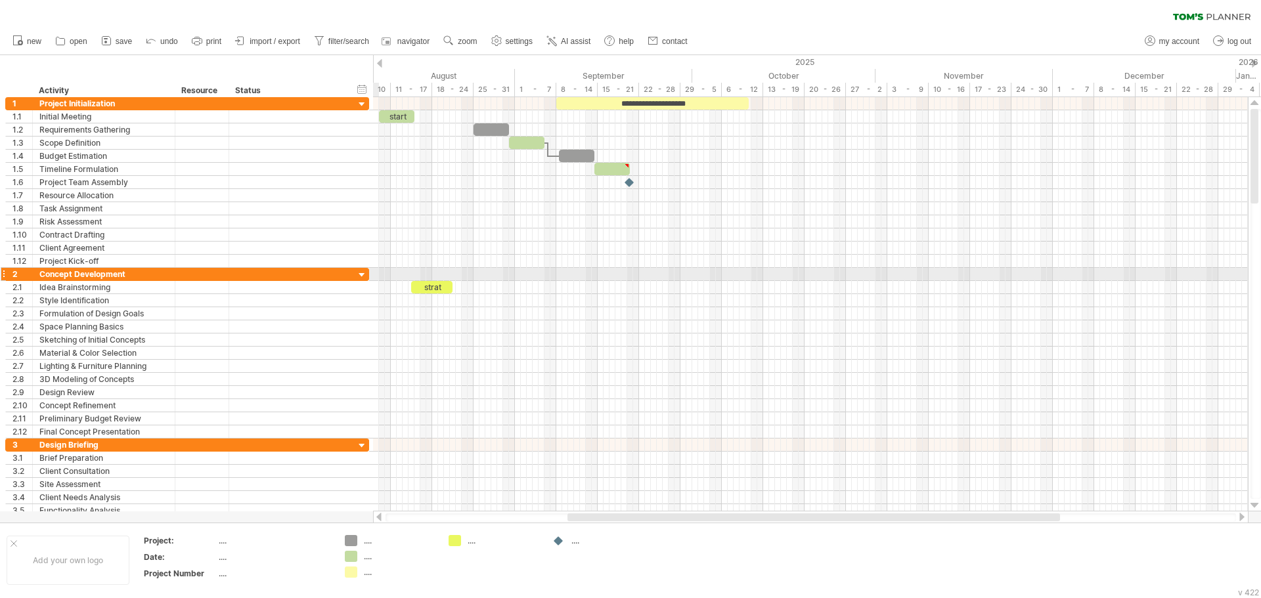
click at [366, 276] on div at bounding box center [362, 275] width 12 height 12
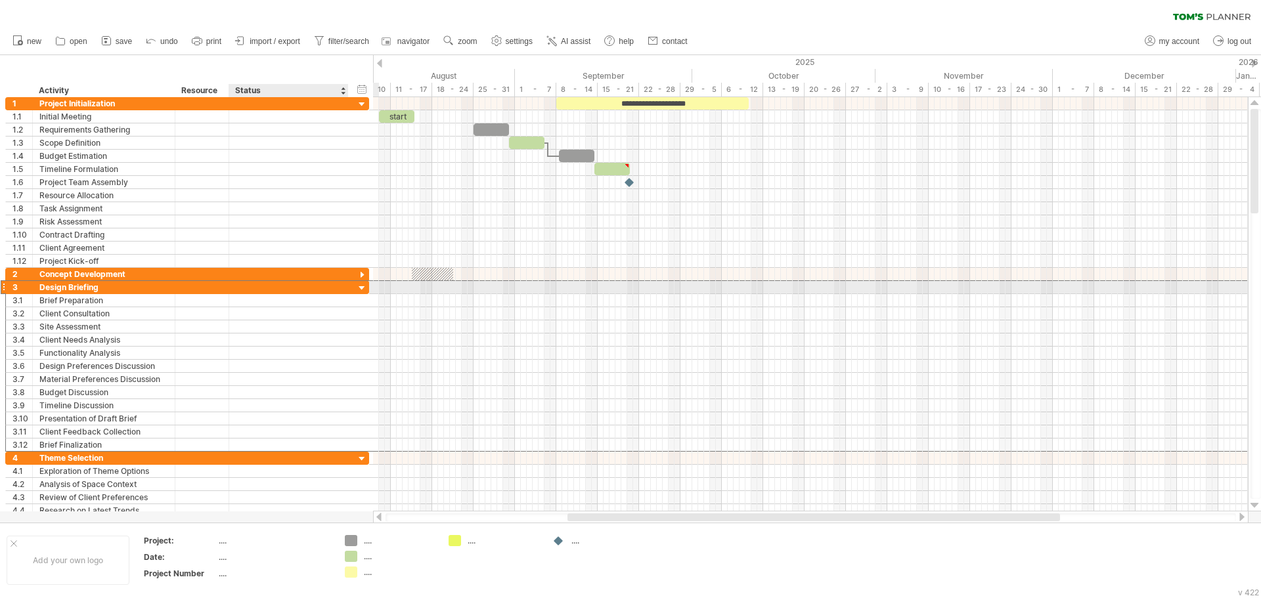
click at [317, 287] on div at bounding box center [289, 287] width 106 height 12
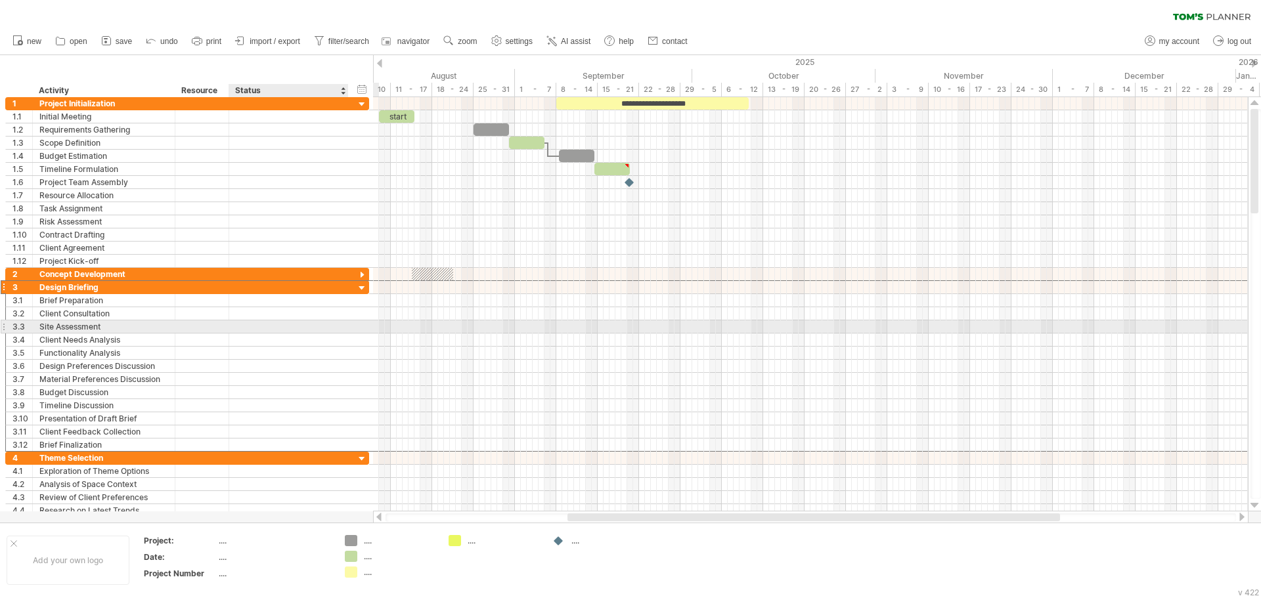
drag, startPoint x: 315, startPoint y: 291, endPoint x: 303, endPoint y: 326, distance: 37.4
click at [303, 326] on div "**********" at bounding box center [187, 365] width 364 height 171
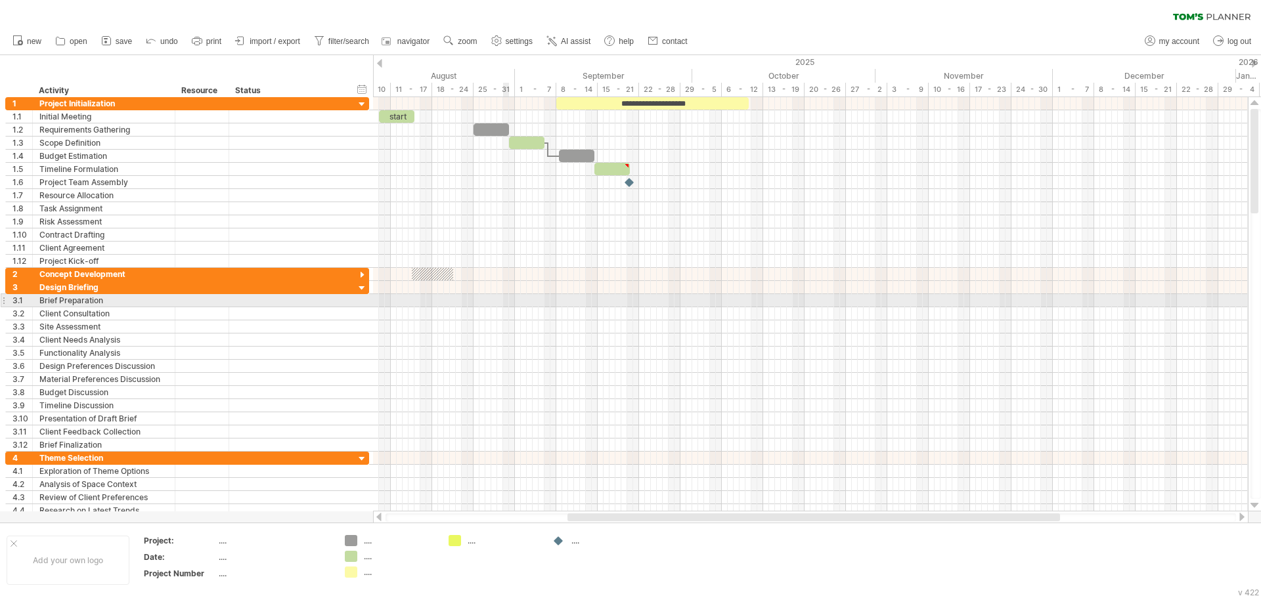
click at [508, 305] on div at bounding box center [810, 300] width 875 height 13
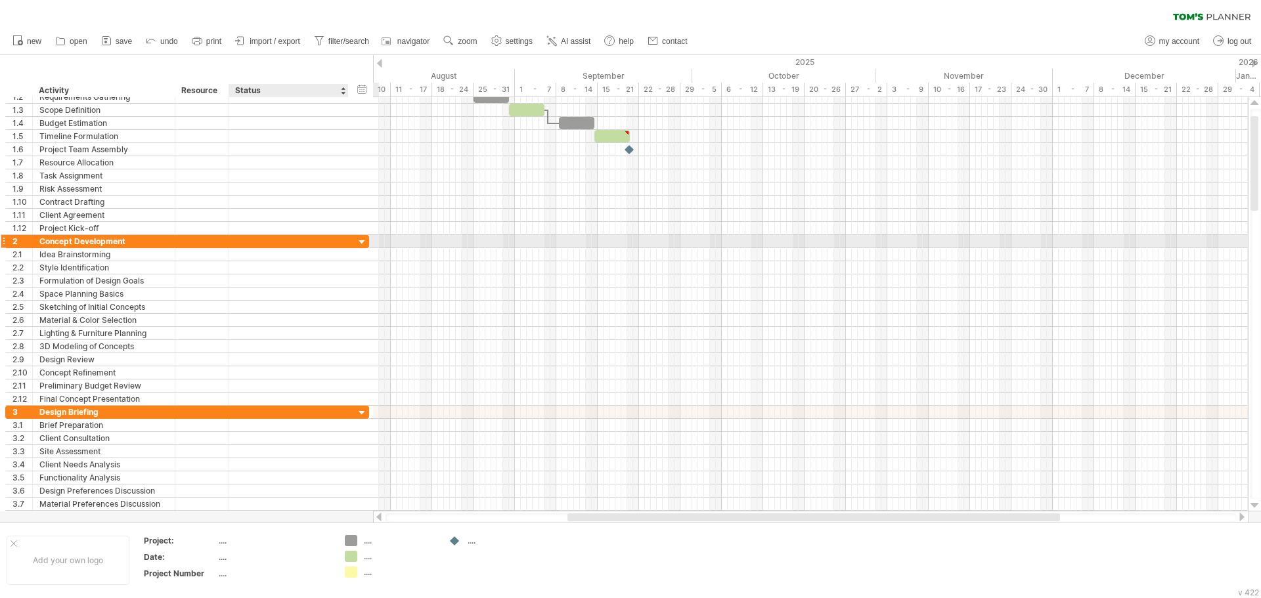
click at [364, 245] on div at bounding box center [362, 242] width 12 height 12
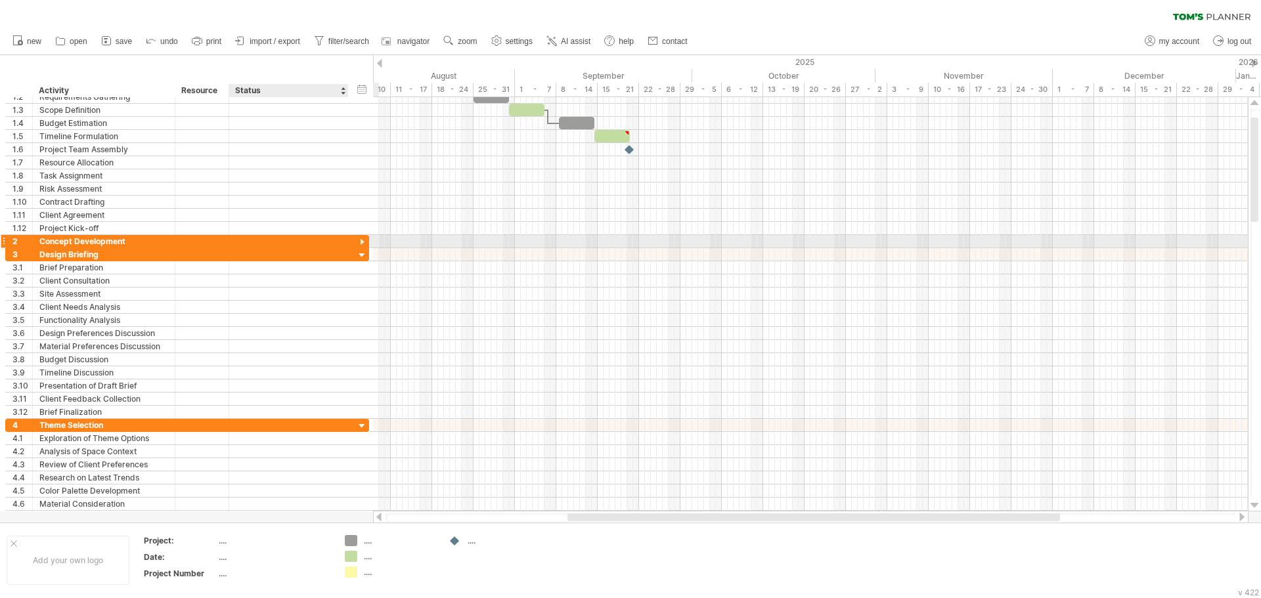
click at [364, 245] on div at bounding box center [362, 242] width 12 height 12
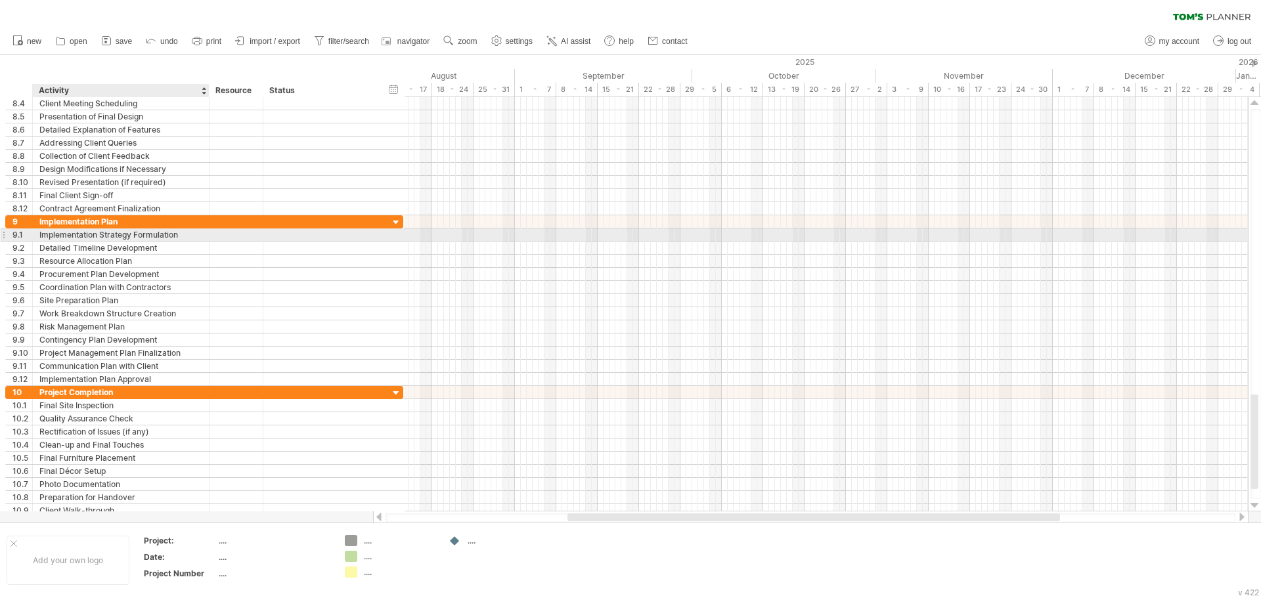
drag, startPoint x: 173, startPoint y: 231, endPoint x: 207, endPoint y: 232, distance: 34.1
click at [207, 232] on div at bounding box center [207, 234] width 7 height 13
